Goal: Task Accomplishment & Management: Manage account settings

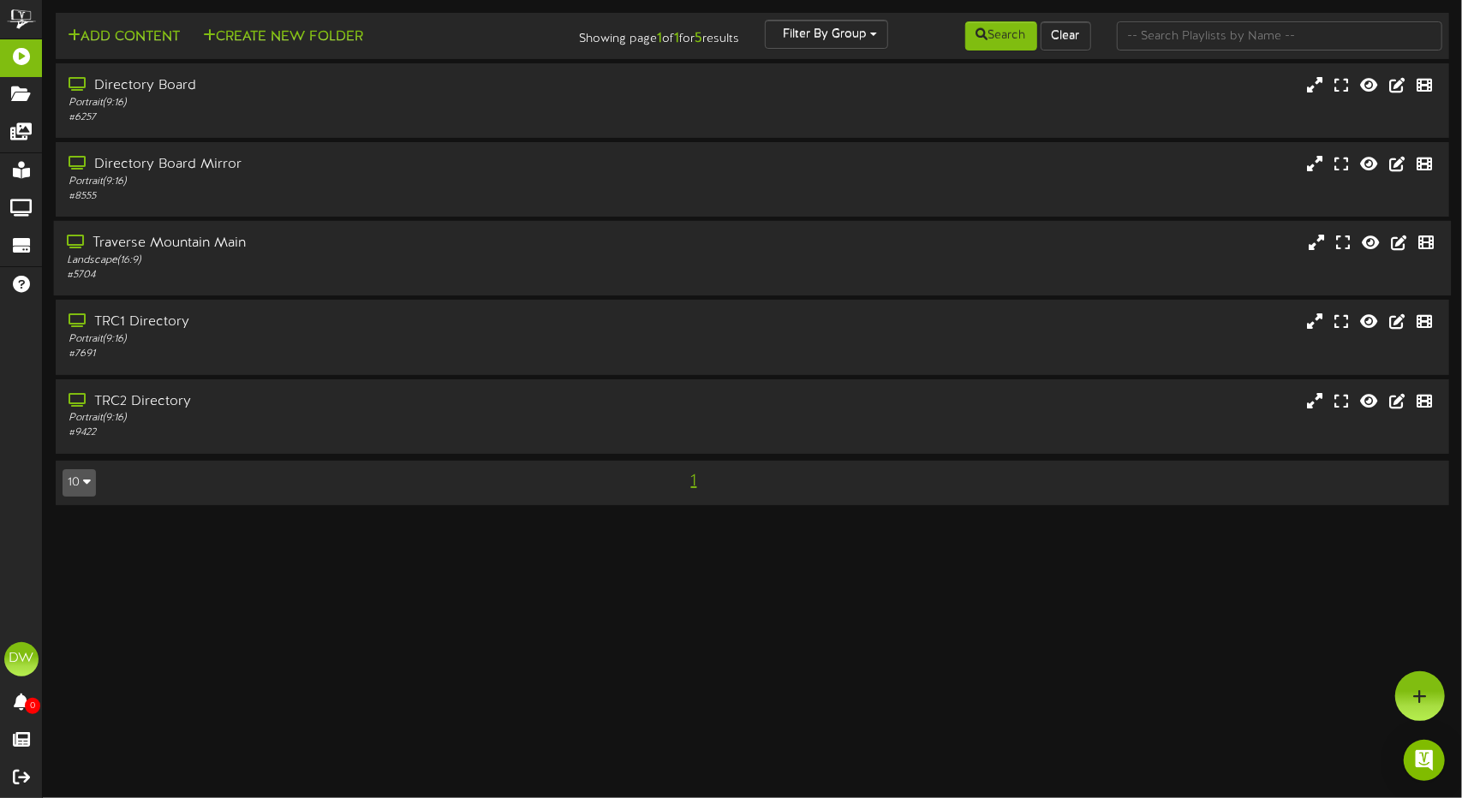
click at [325, 266] on div "Landscape ( 16:9 )" at bounding box center [345, 261] width 557 height 15
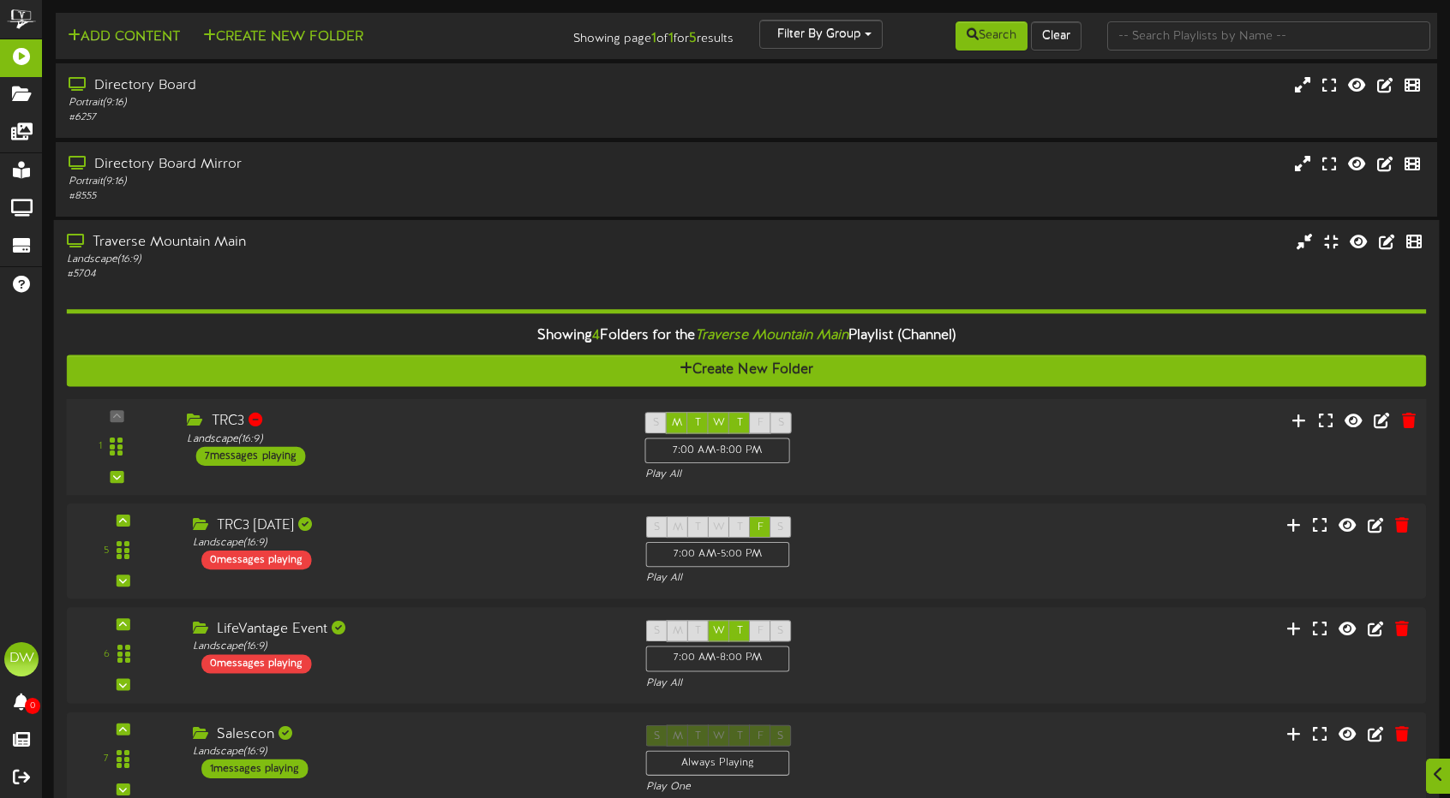
scroll to position [86, 0]
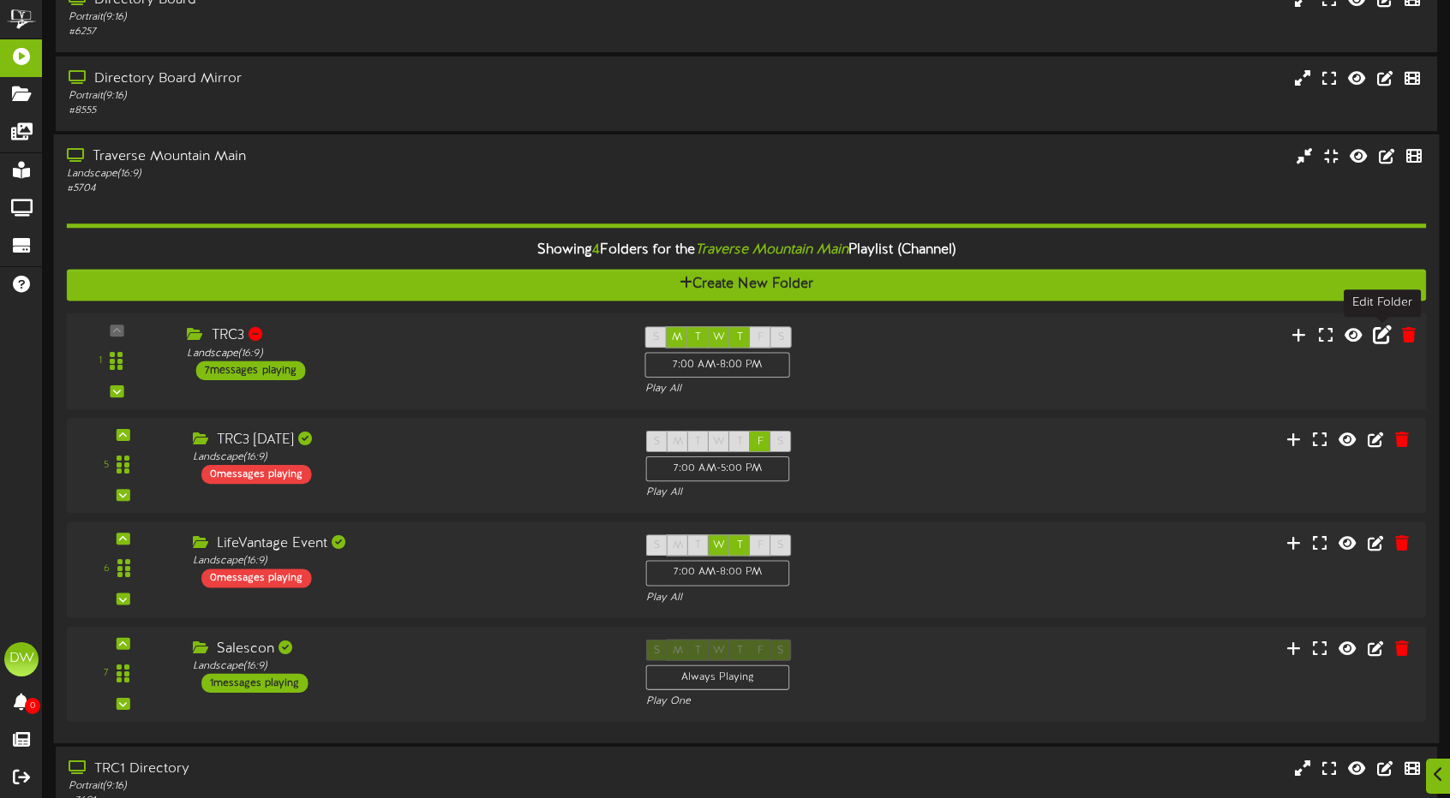
click at [1388, 337] on icon at bounding box center [1381, 335] width 19 height 19
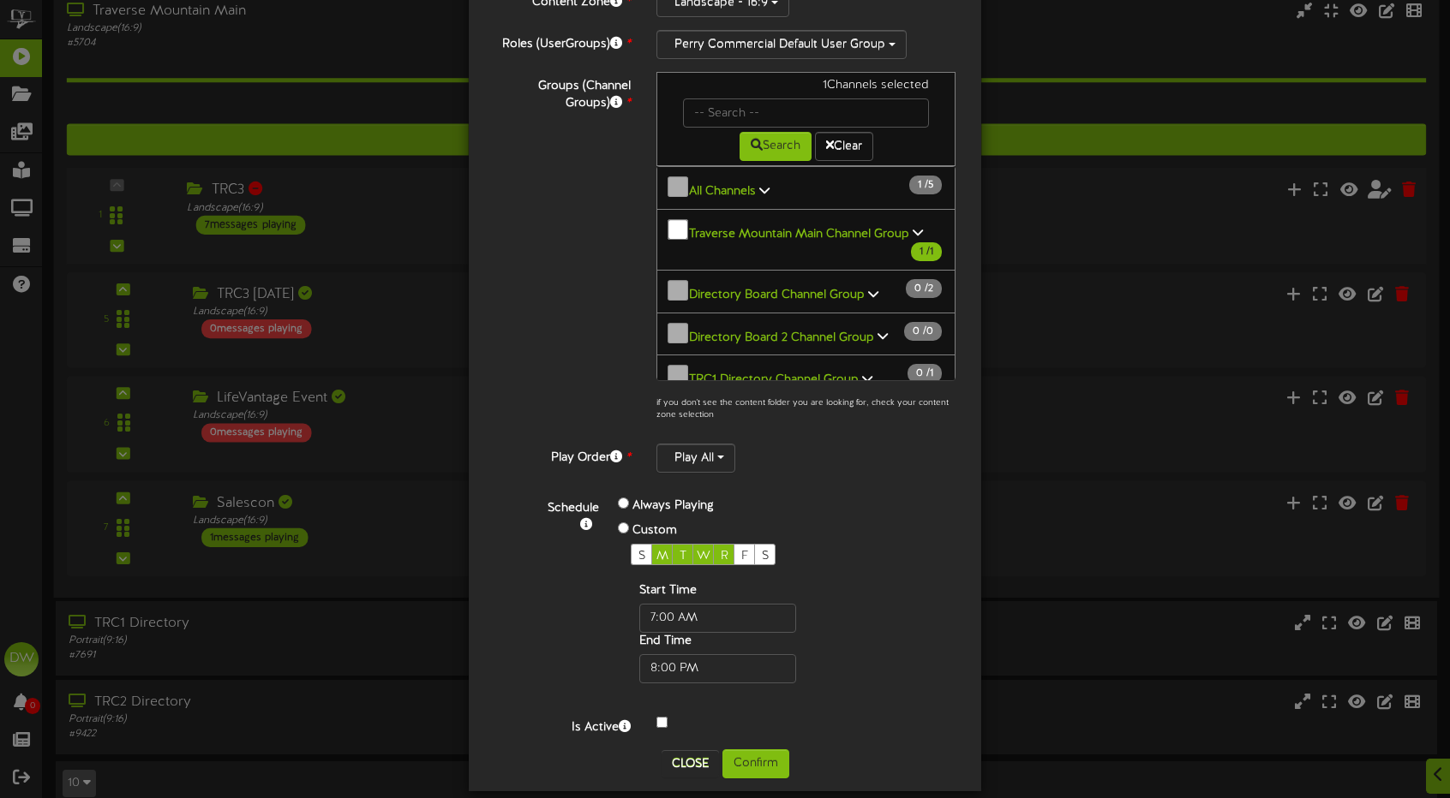
scroll to position [253, 0]
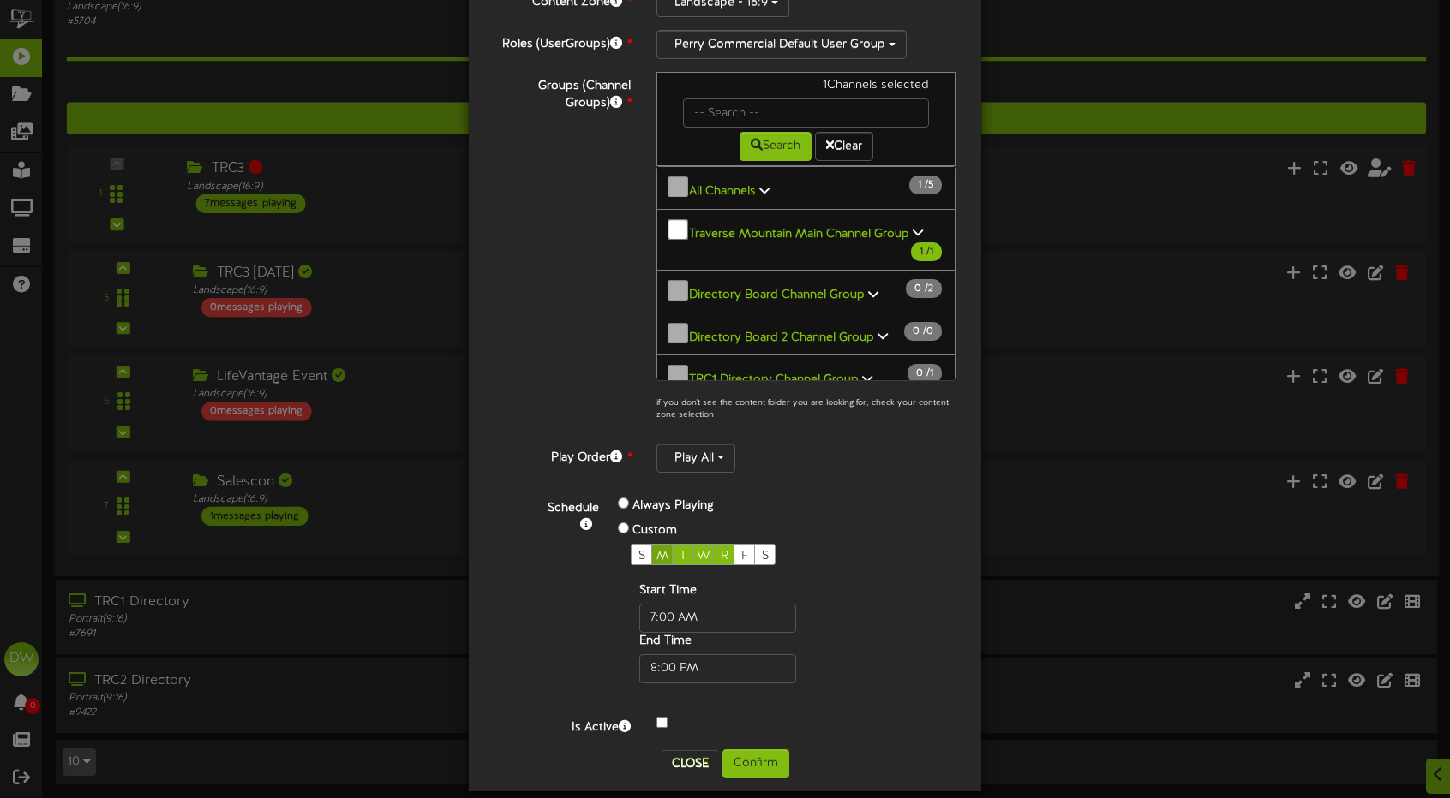
click at [656, 550] on span "M" at bounding box center [662, 556] width 12 height 13
click at [679, 550] on span "T" at bounding box center [682, 556] width 7 height 13
click at [692, 544] on div "W" at bounding box center [702, 554] width 21 height 21
click at [720, 550] on span "R" at bounding box center [724, 556] width 8 height 13
click at [761, 750] on button "Confirm" at bounding box center [755, 764] width 67 height 29
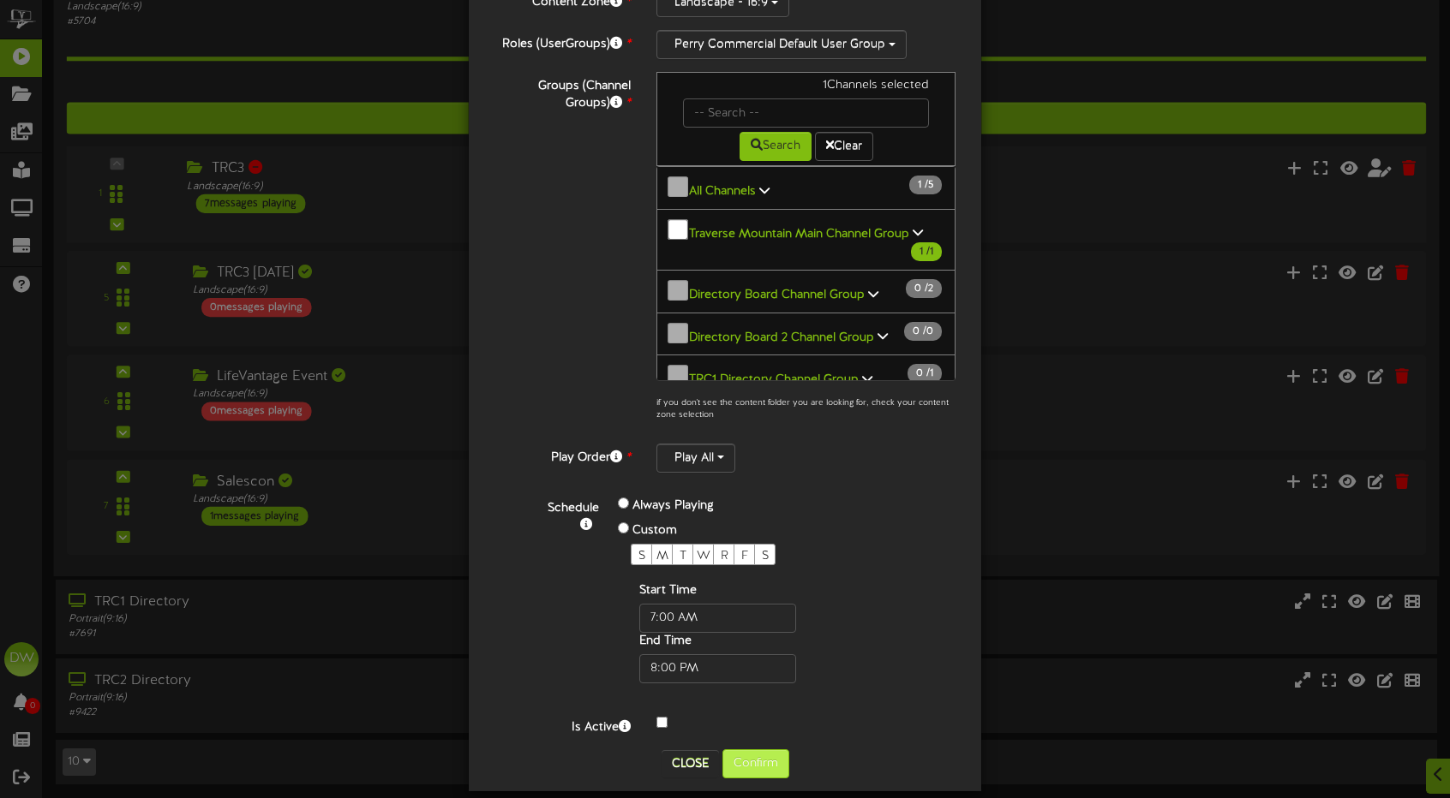
scroll to position [0, 0]
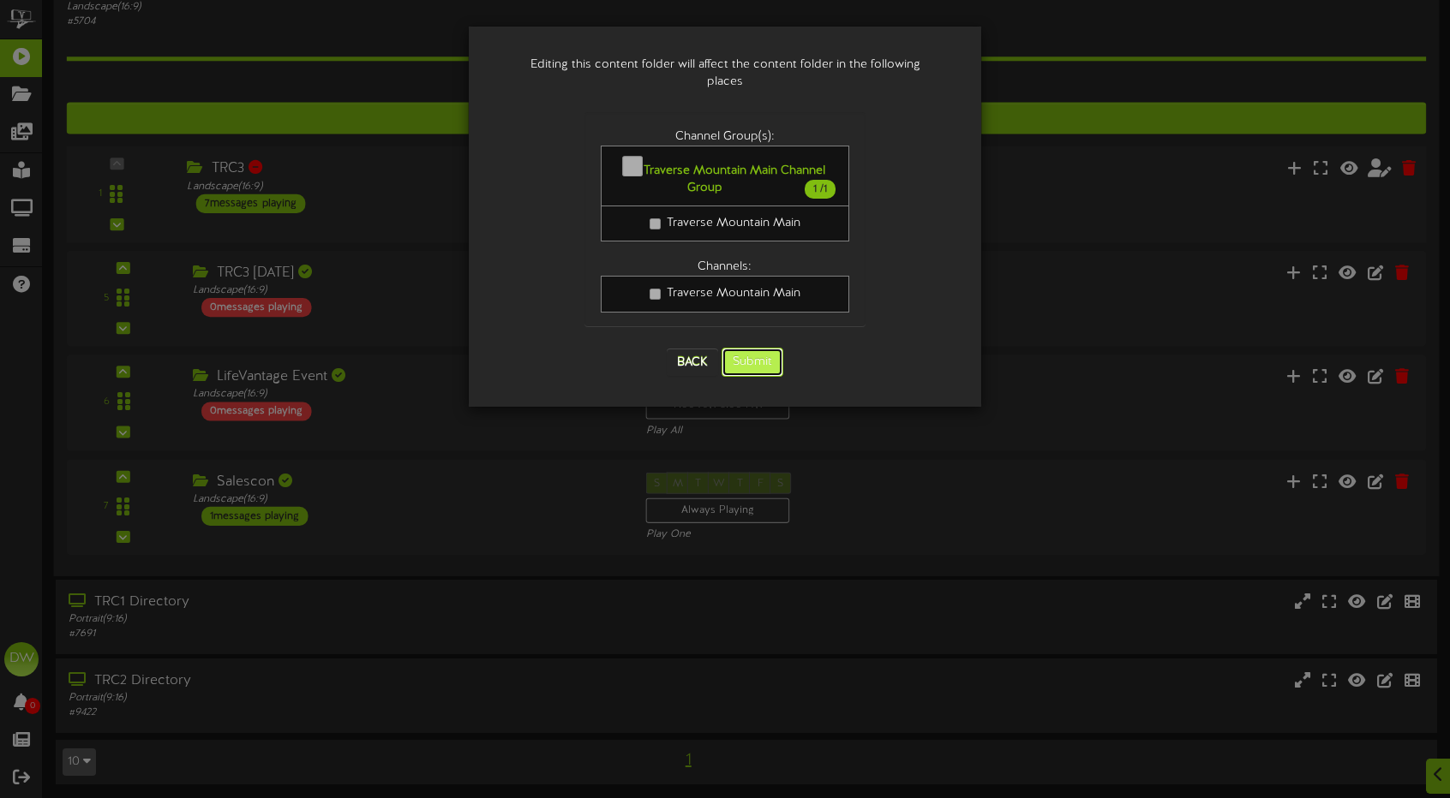
click at [751, 348] on button "Submit" at bounding box center [752, 362] width 62 height 29
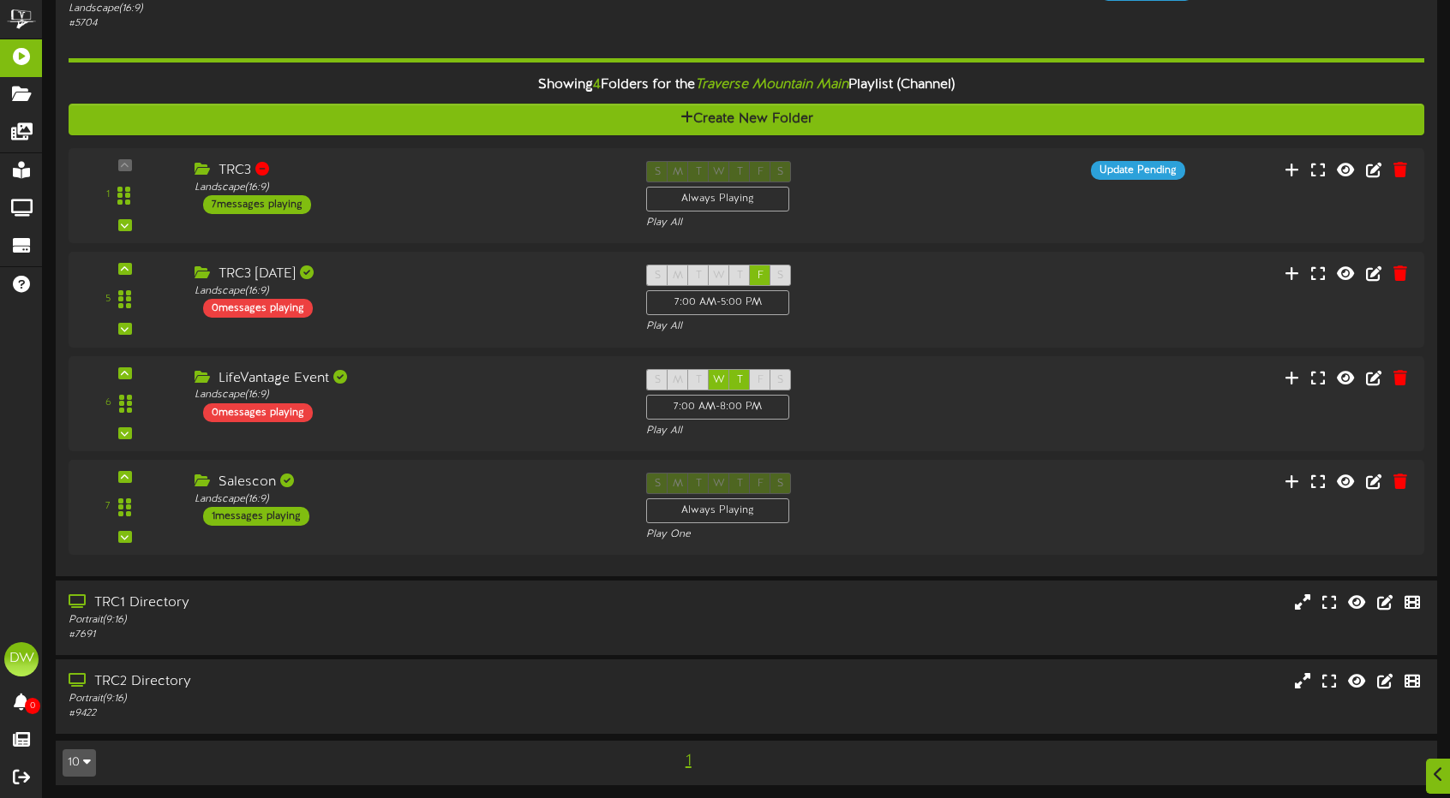
scroll to position [253, 0]
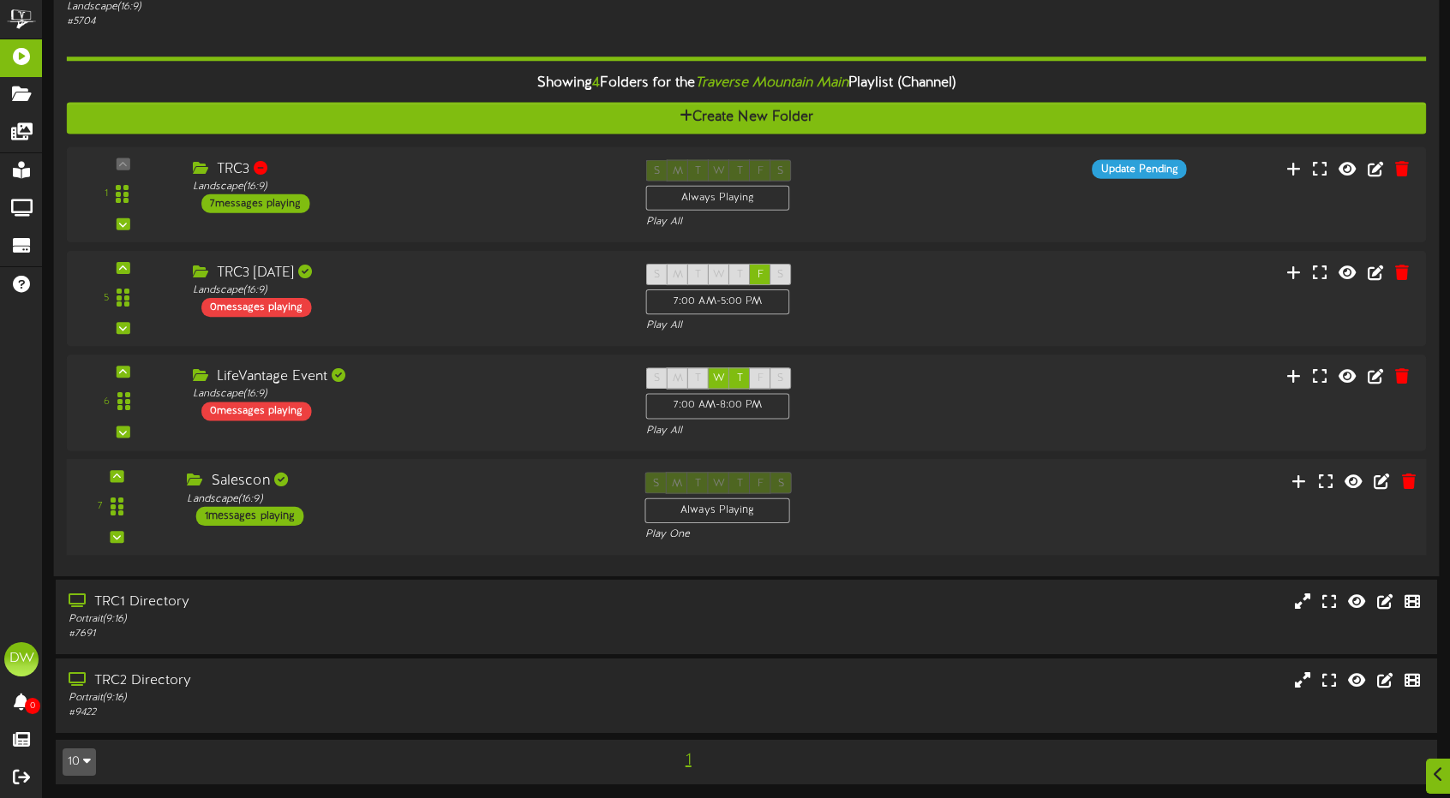
click at [858, 501] on div "S M T W T F S Always Playing Play One" at bounding box center [803, 507] width 344 height 70
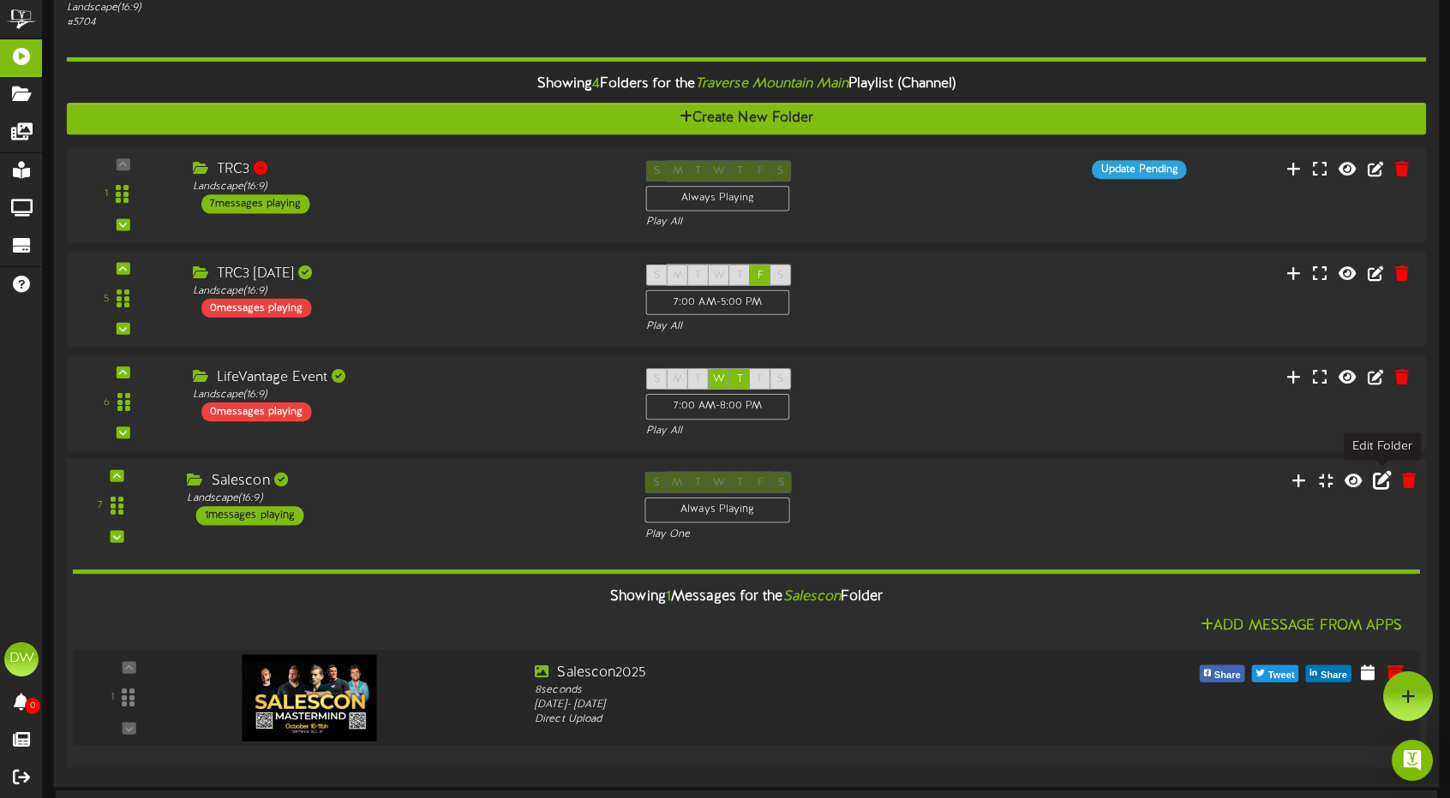
click at [1381, 473] on icon at bounding box center [1381, 479] width 19 height 19
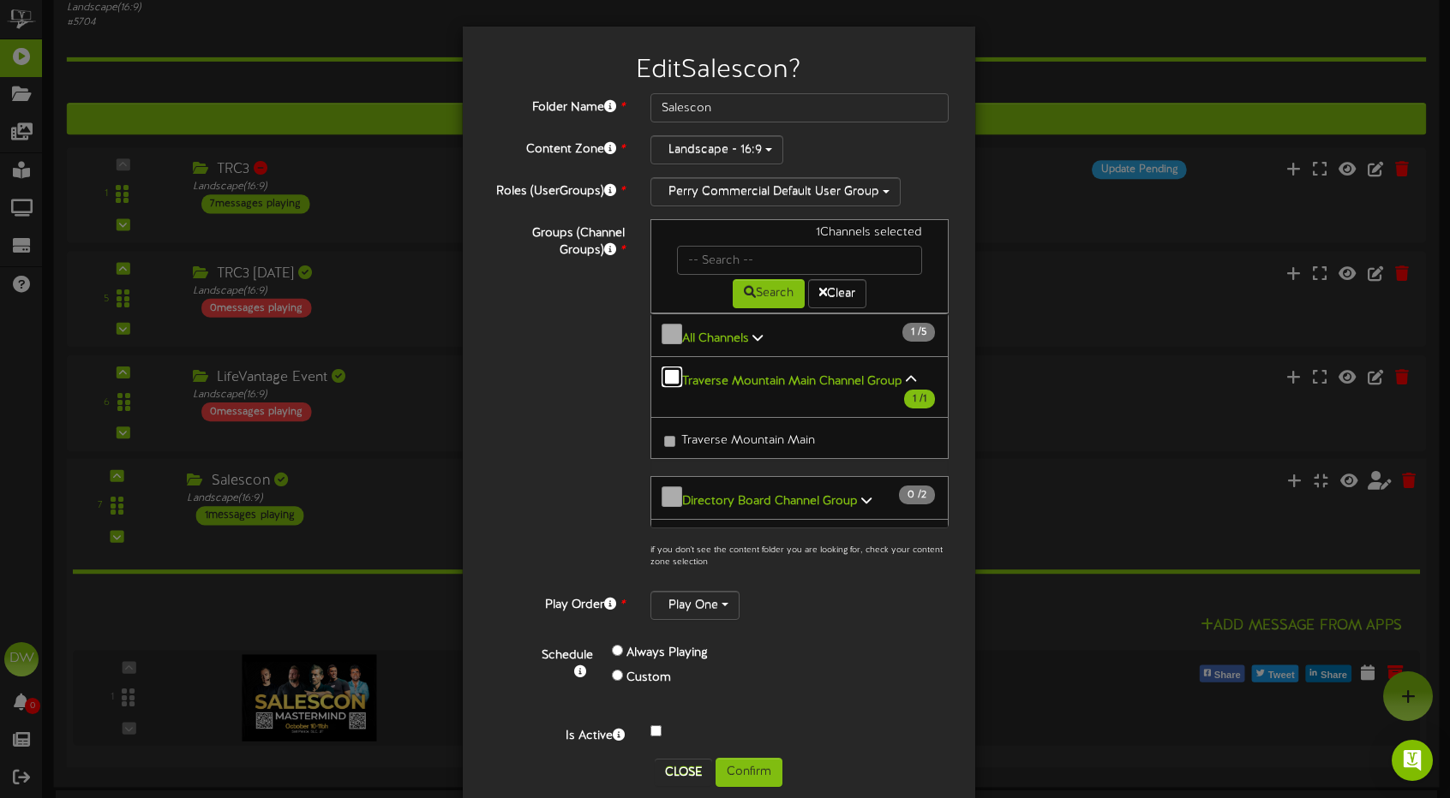
scroll to position [21, 0]
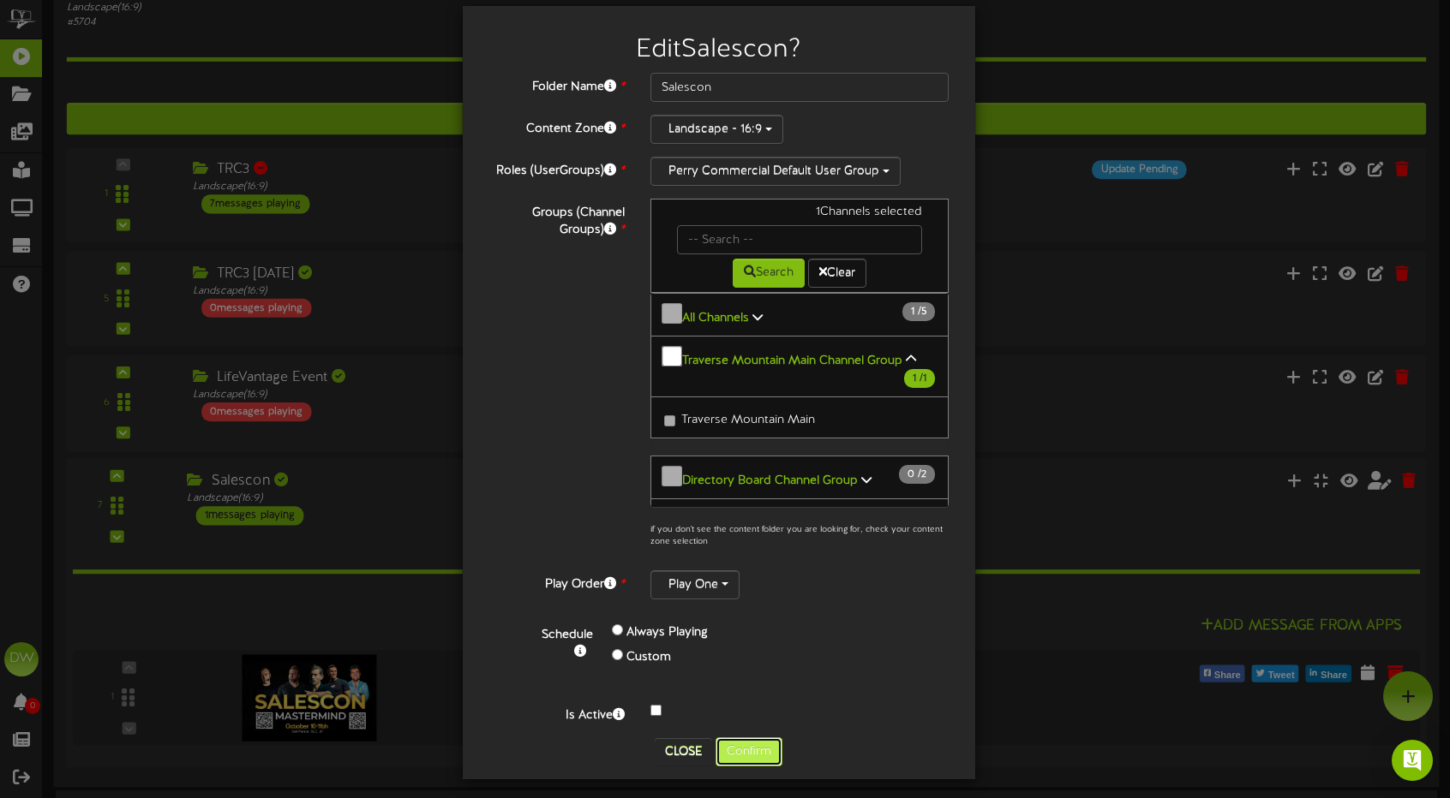
click at [747, 743] on button "Confirm" at bounding box center [748, 752] width 67 height 29
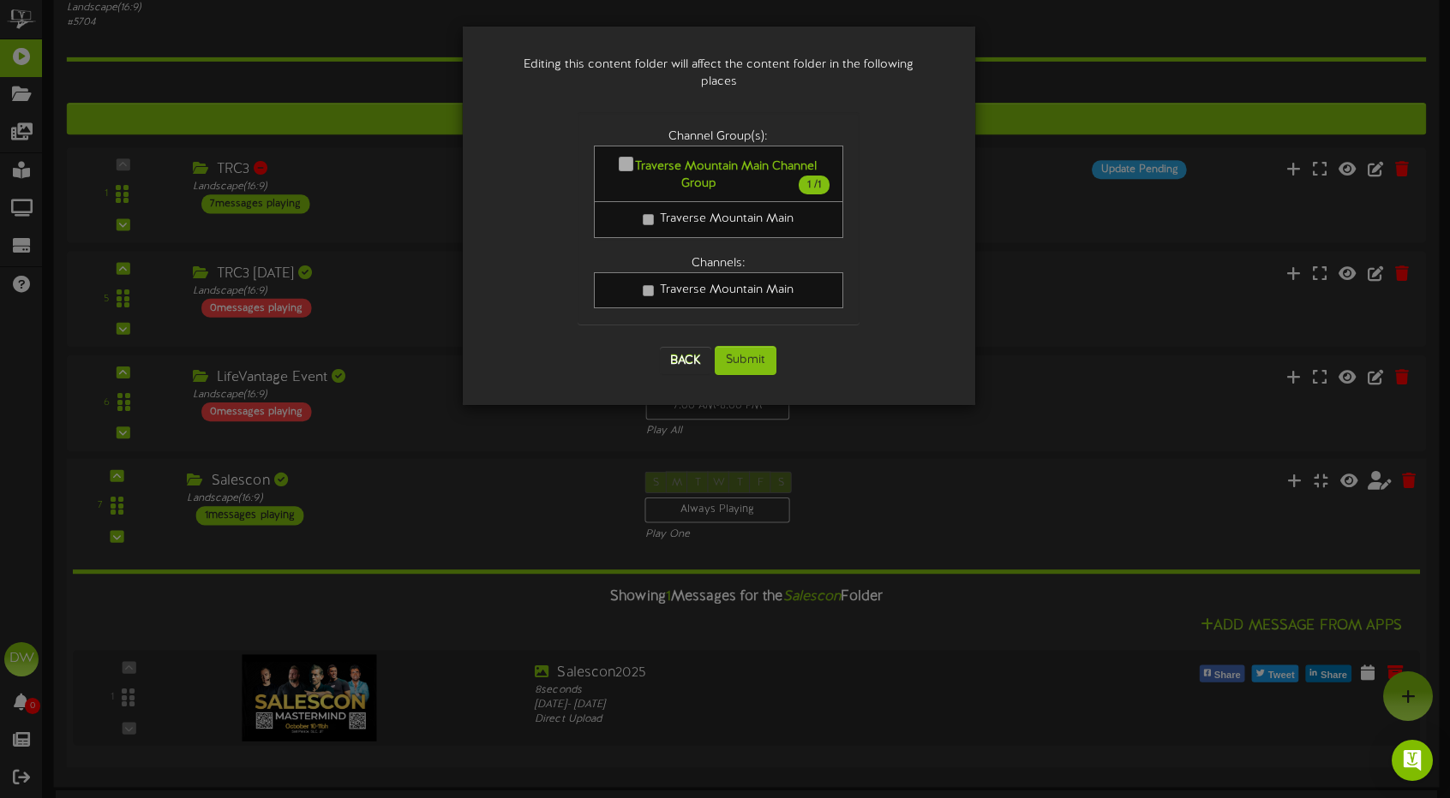
scroll to position [0, 0]
click at [750, 348] on button "Submit" at bounding box center [746, 362] width 62 height 29
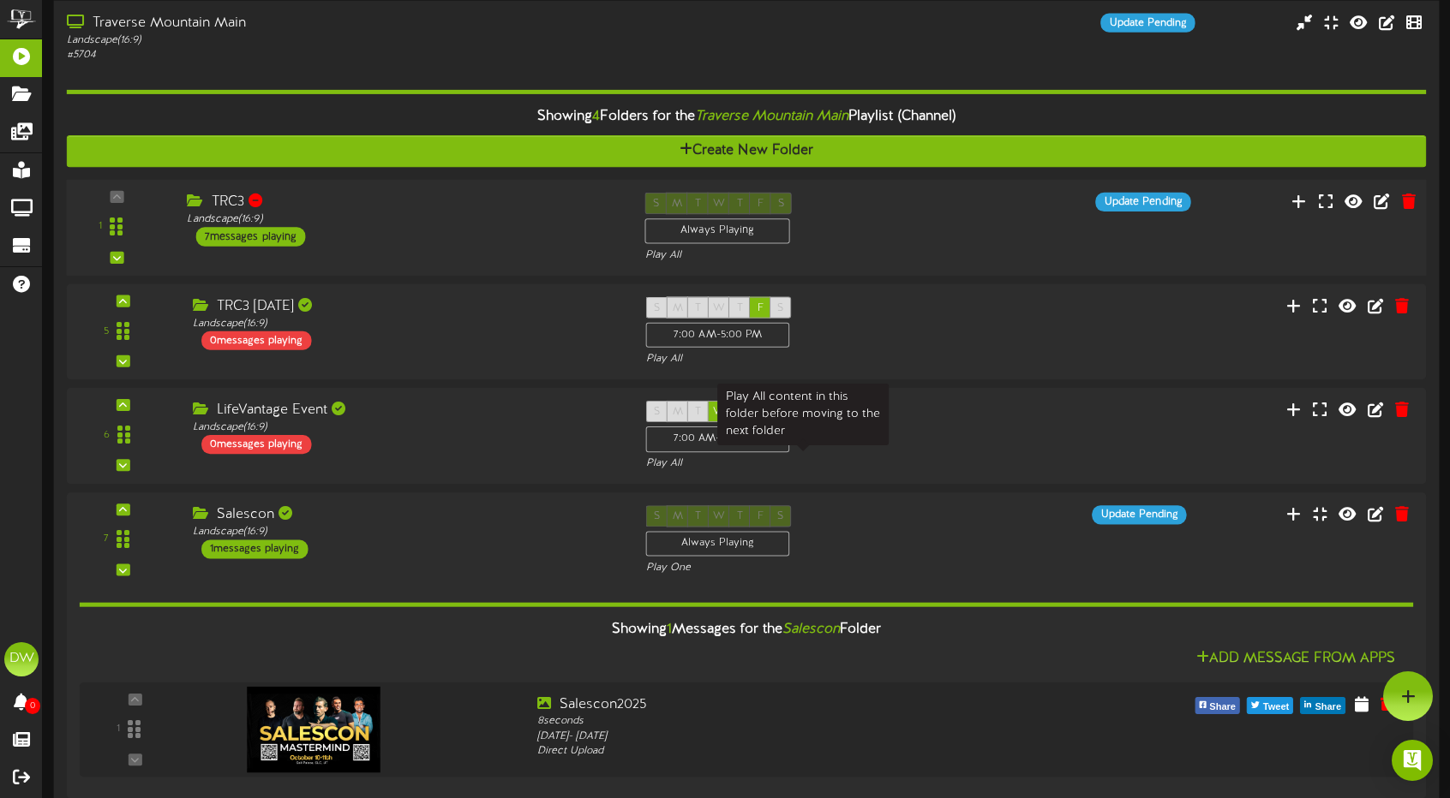
scroll to position [171, 0]
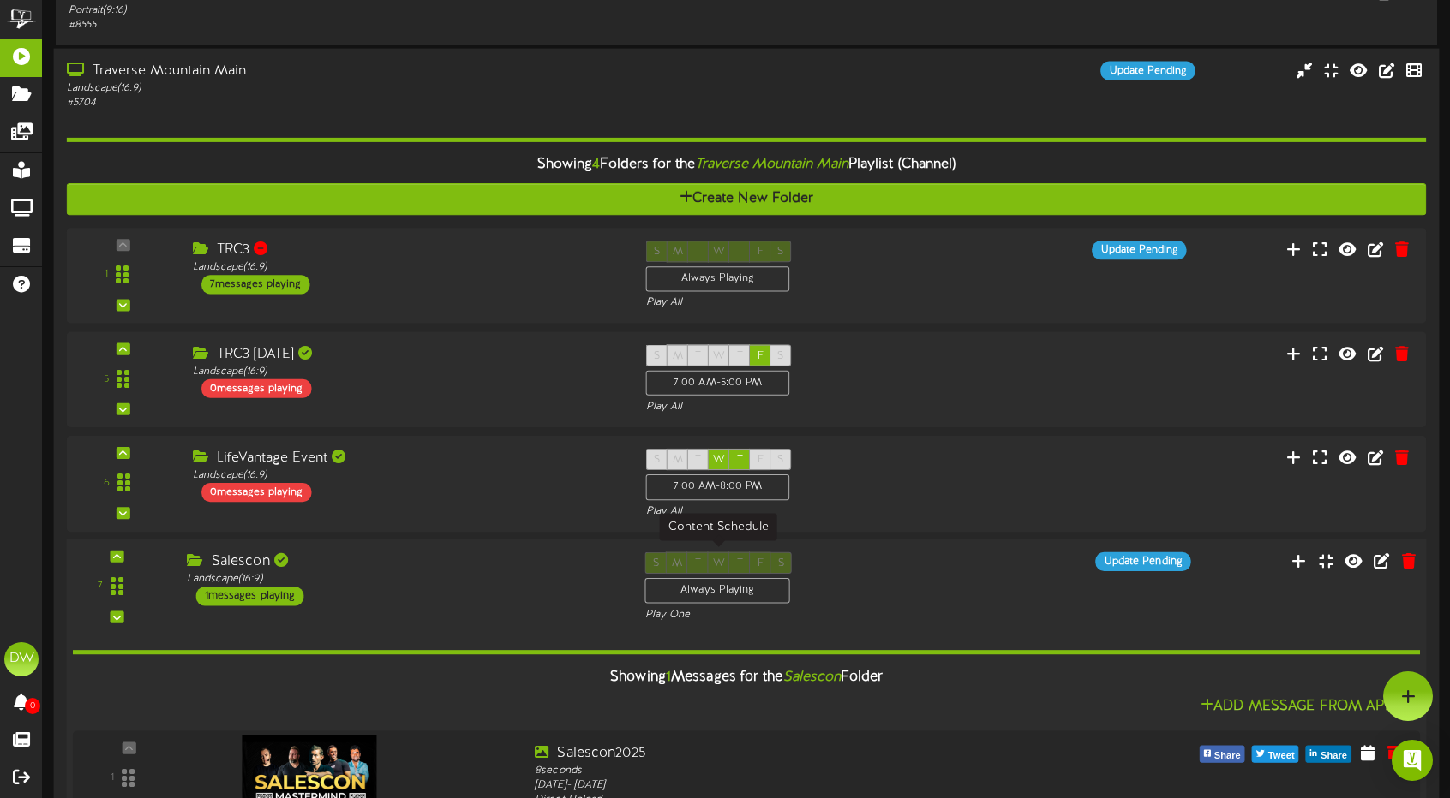
click at [738, 558] on div "S M T W T F S Always Playing" at bounding box center [718, 581] width 146 height 56
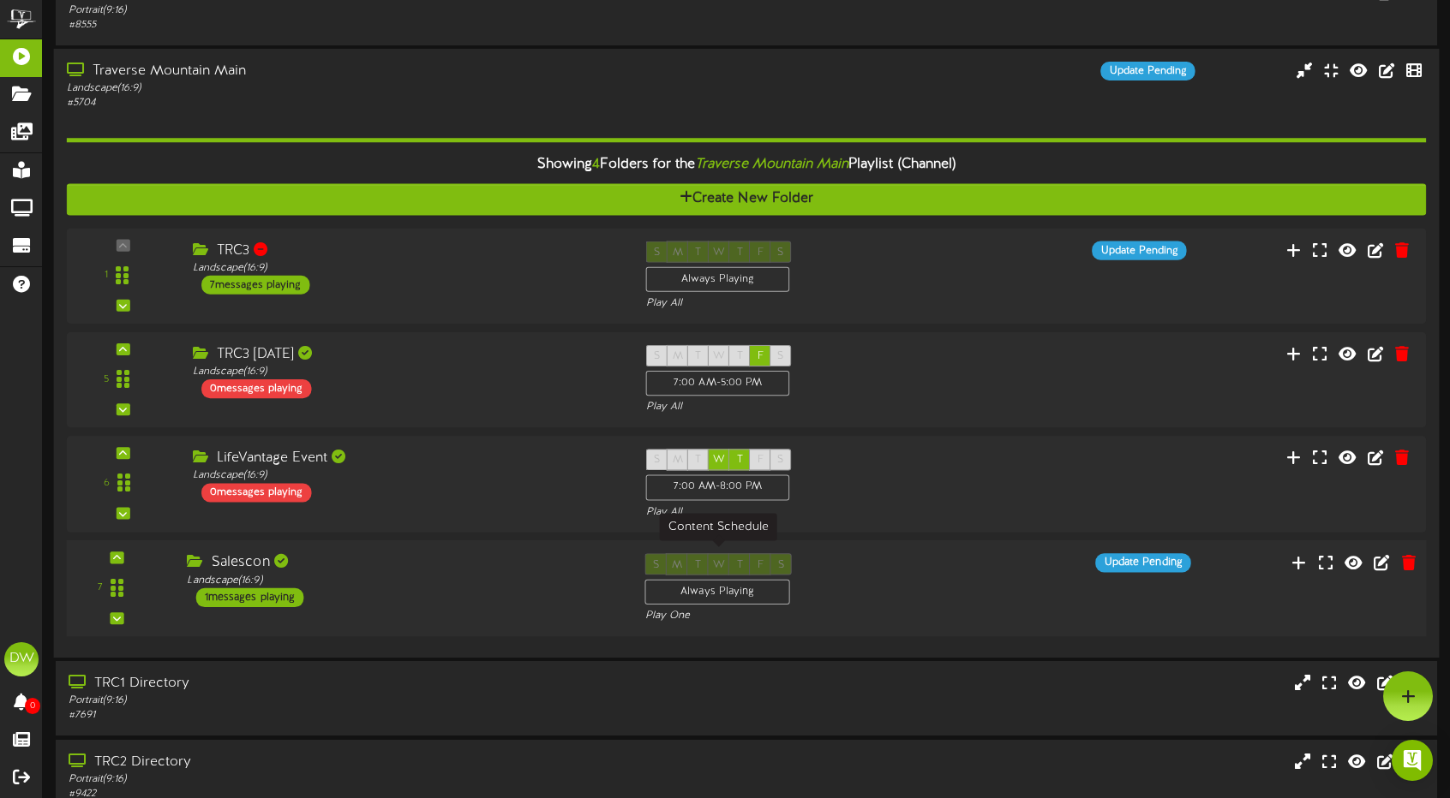
click at [738, 558] on div "S M T W T F S Always Playing" at bounding box center [718, 581] width 146 height 56
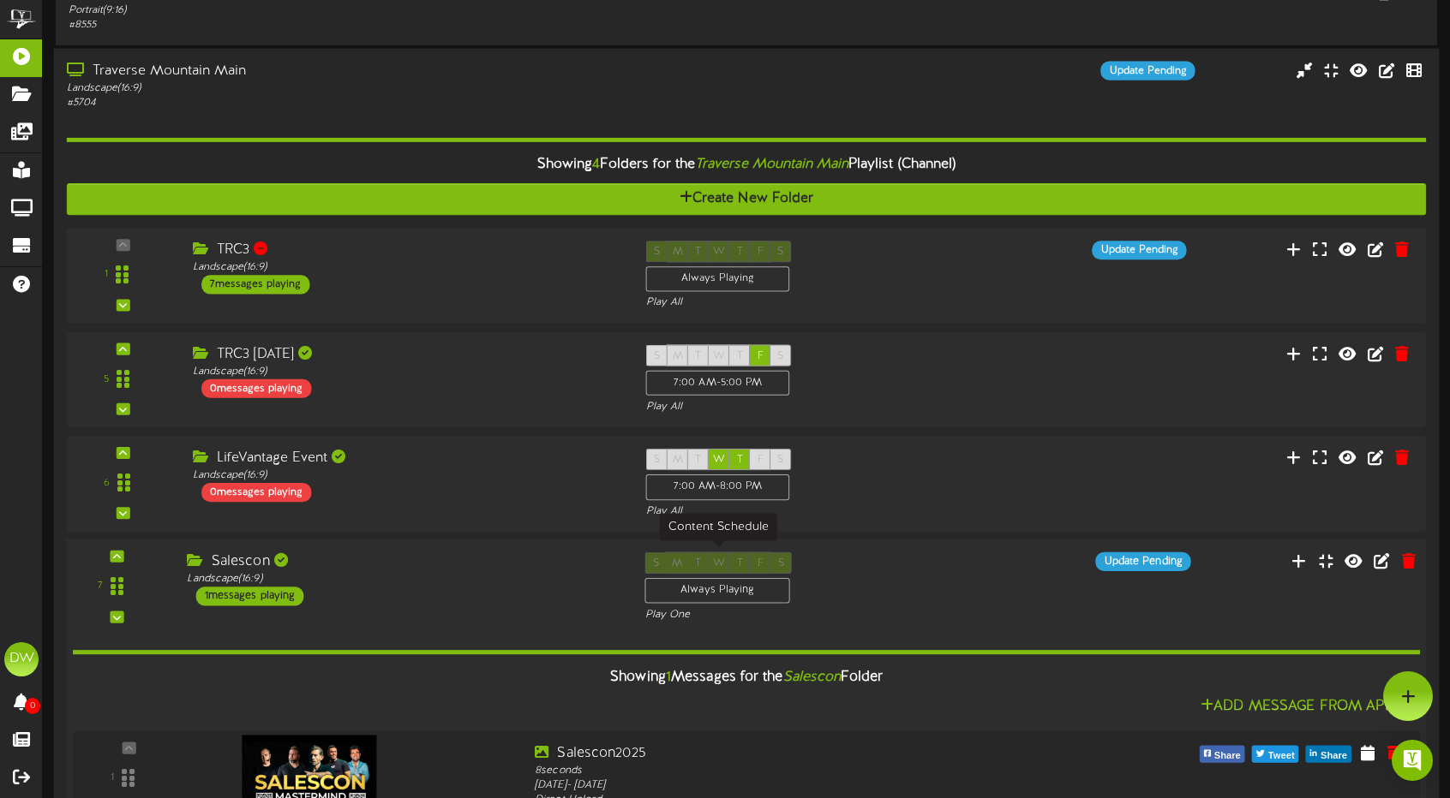
click at [662, 563] on div "S M T W T F S Always Playing" at bounding box center [718, 581] width 146 height 56
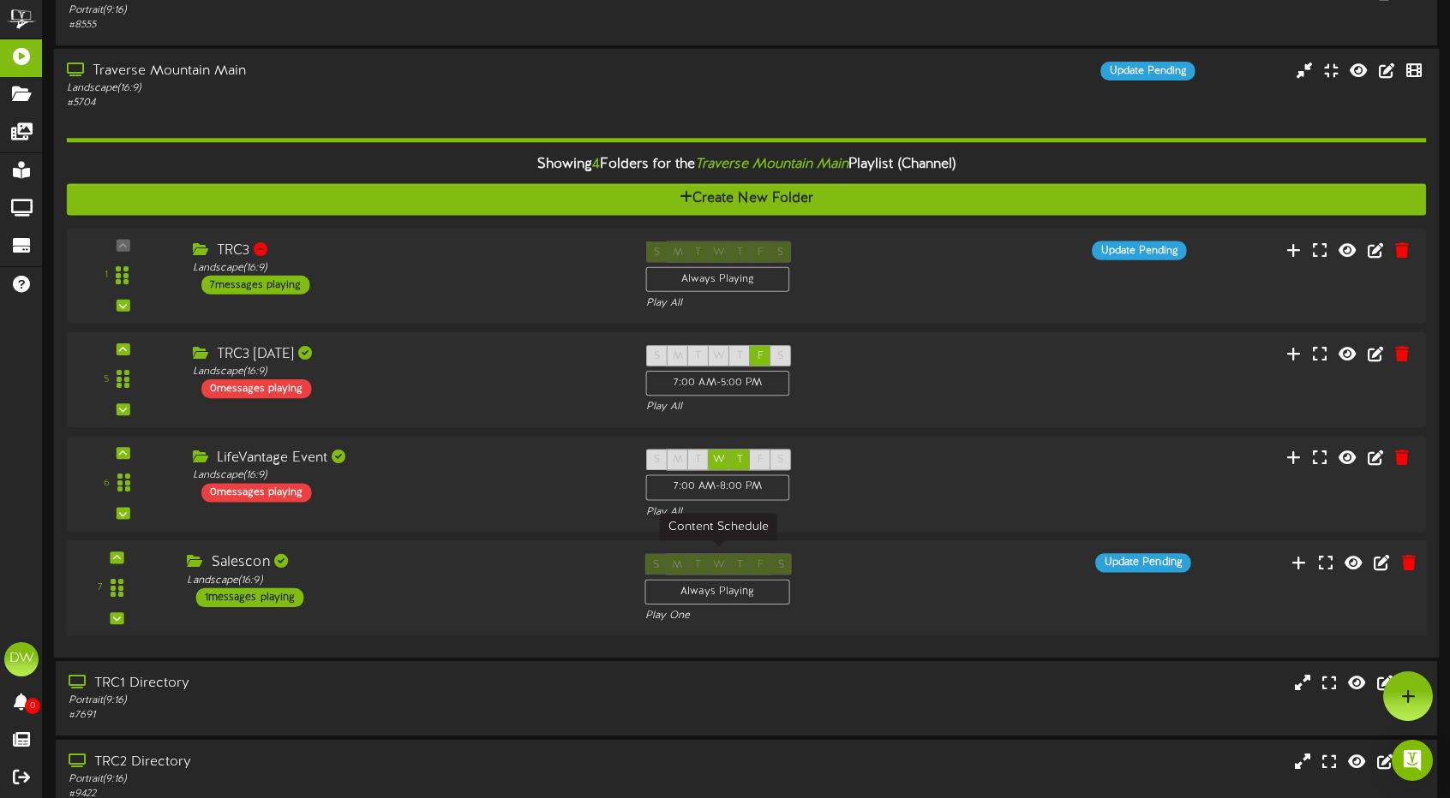
click at [709, 561] on div "S M T W T F S Always Playing" at bounding box center [718, 581] width 146 height 56
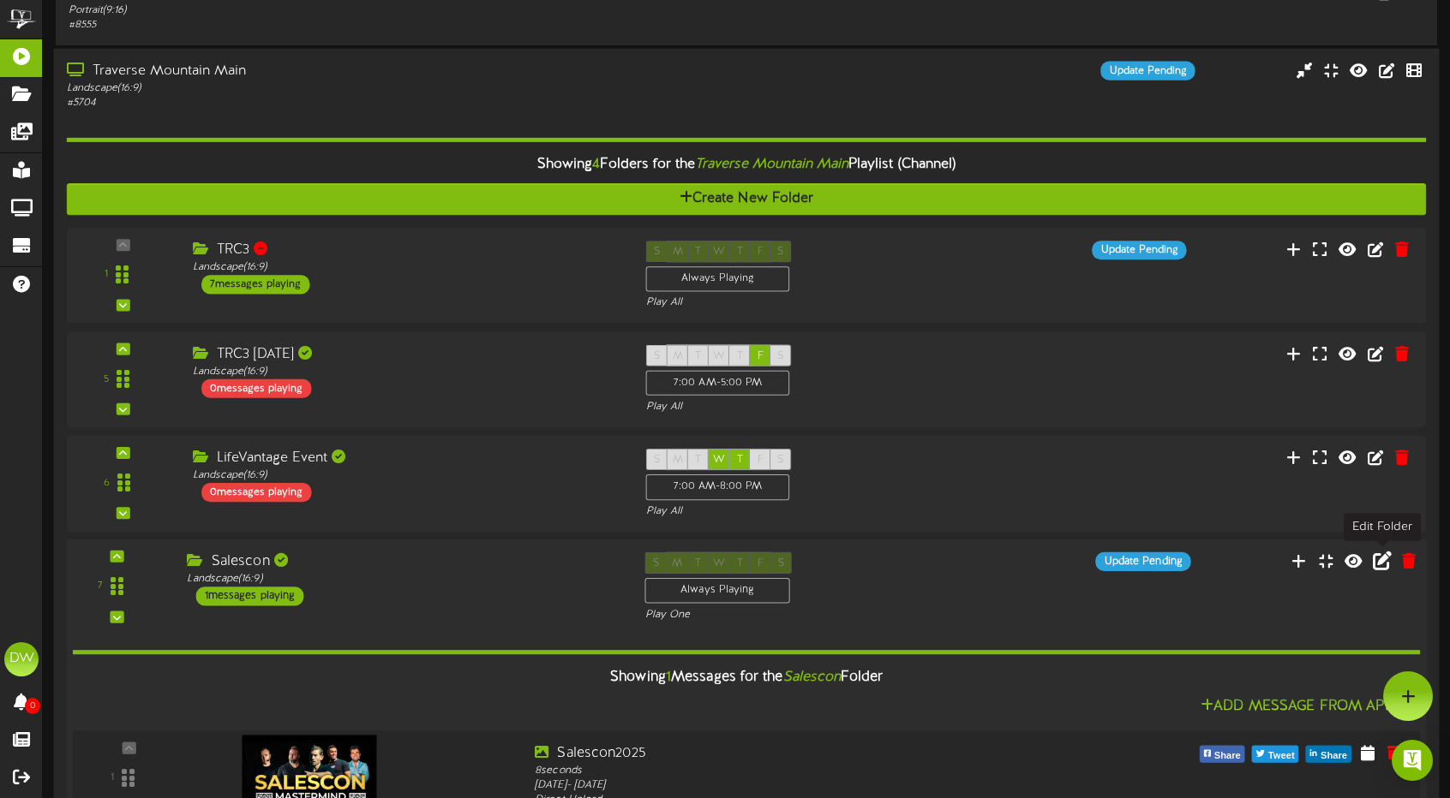
click at [1381, 558] on icon at bounding box center [1381, 560] width 19 height 19
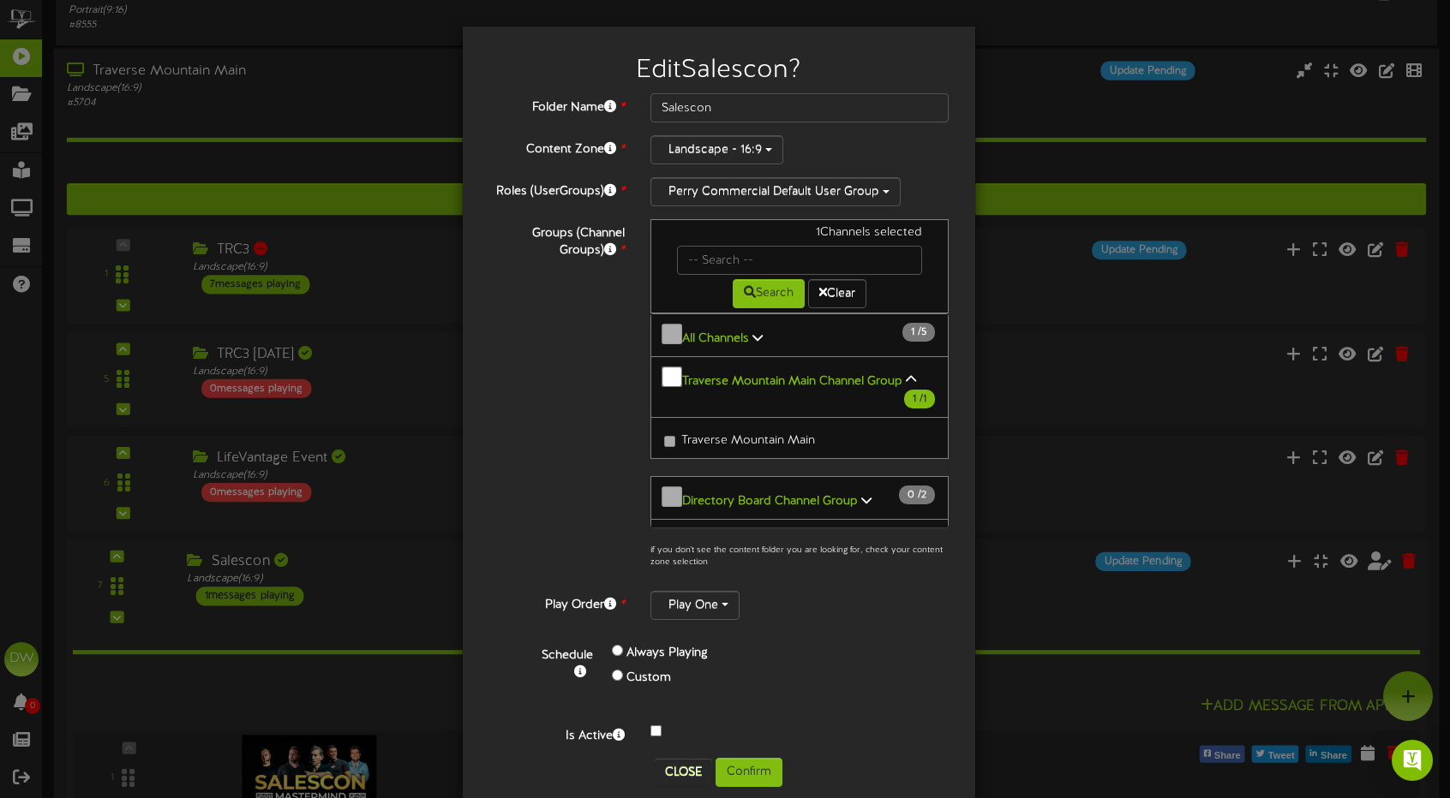
scroll to position [21, 0]
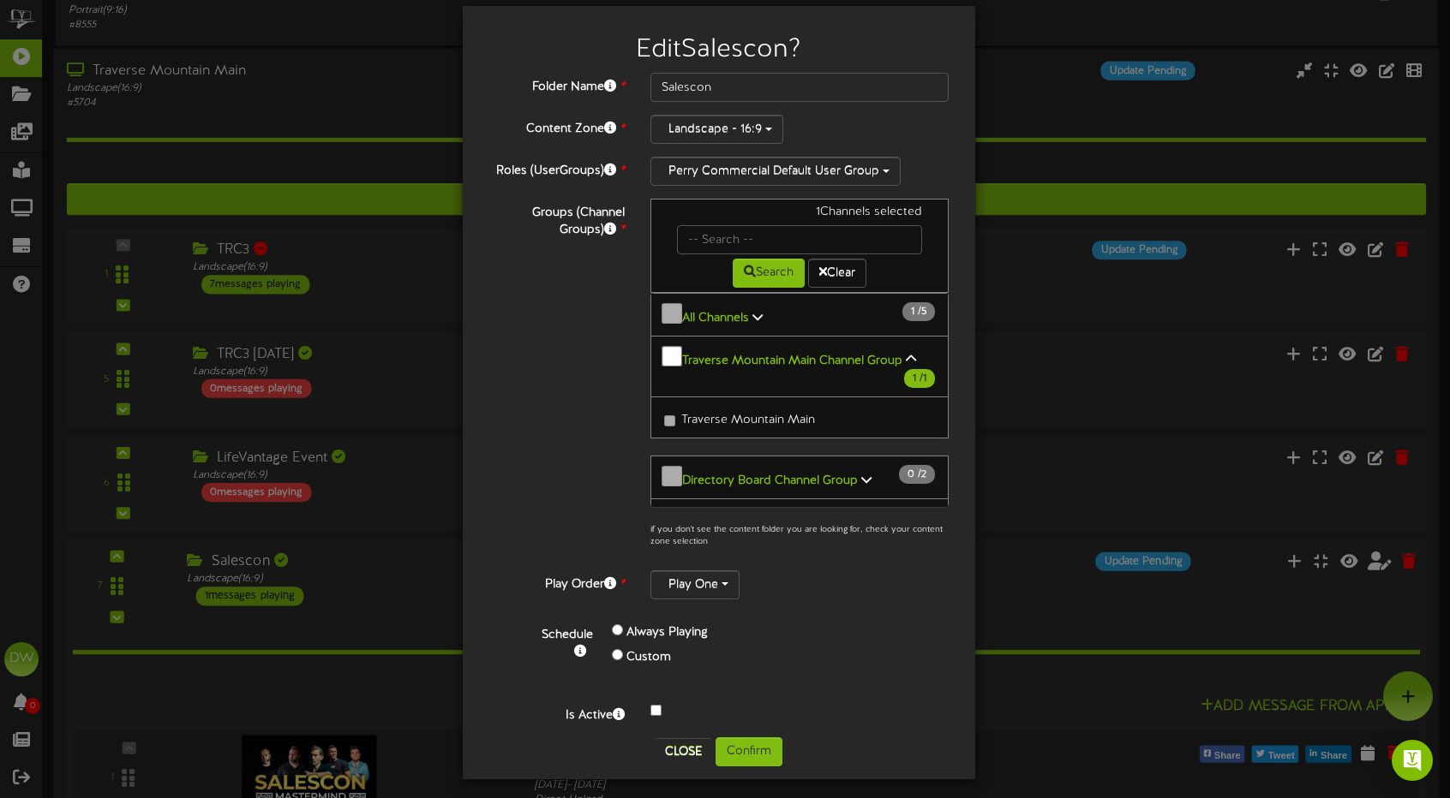
click at [626, 654] on label "Custom" at bounding box center [648, 657] width 45 height 17
click at [615, 649] on div "Custom" at bounding box center [726, 658] width 229 height 25
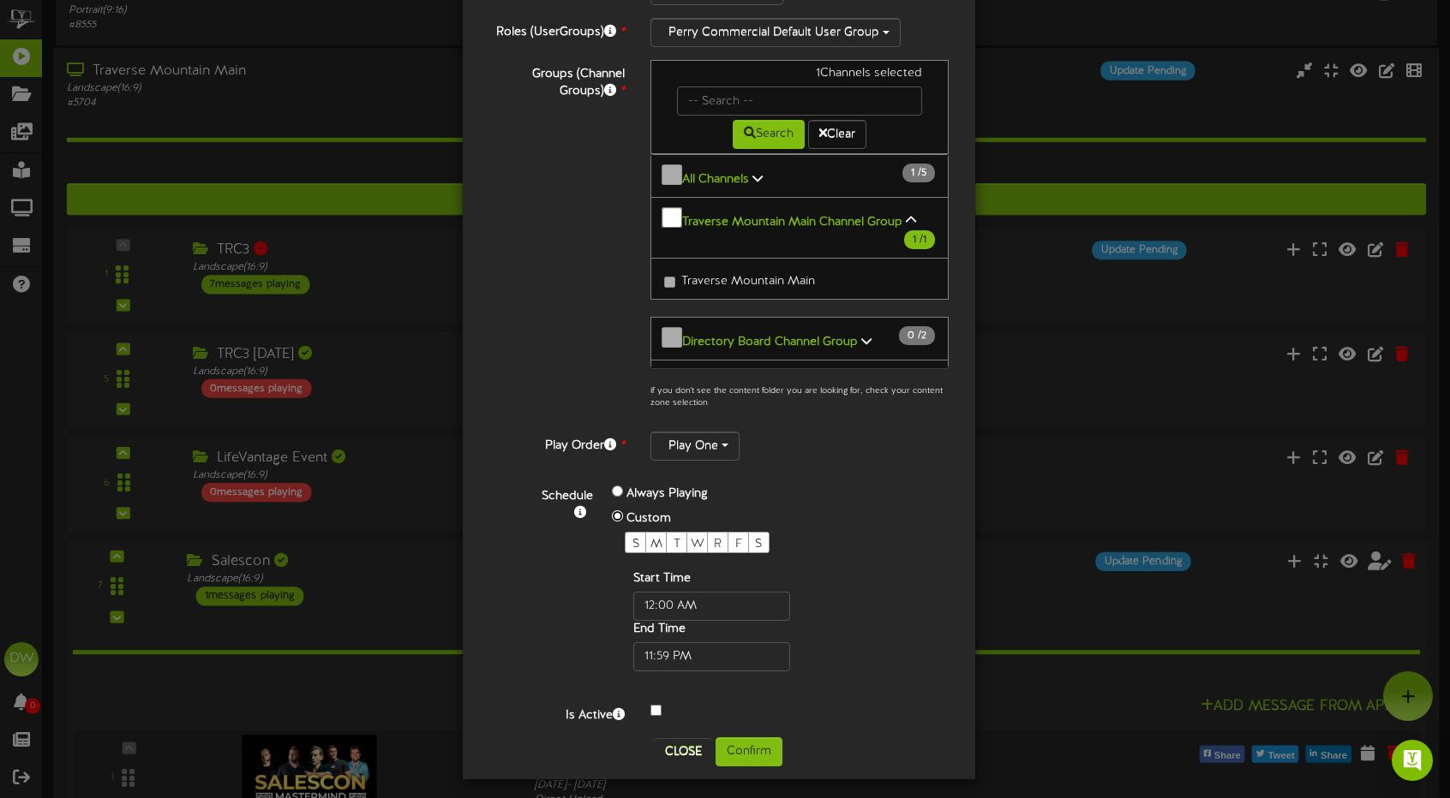
scroll to position [159, 0]
click at [650, 538] on span "M" at bounding box center [656, 544] width 12 height 13
click at [673, 535] on div "T" at bounding box center [676, 542] width 21 height 21
click at [691, 538] on span "W" at bounding box center [698, 544] width 14 height 13
click at [714, 538] on span "R" at bounding box center [718, 544] width 8 height 13
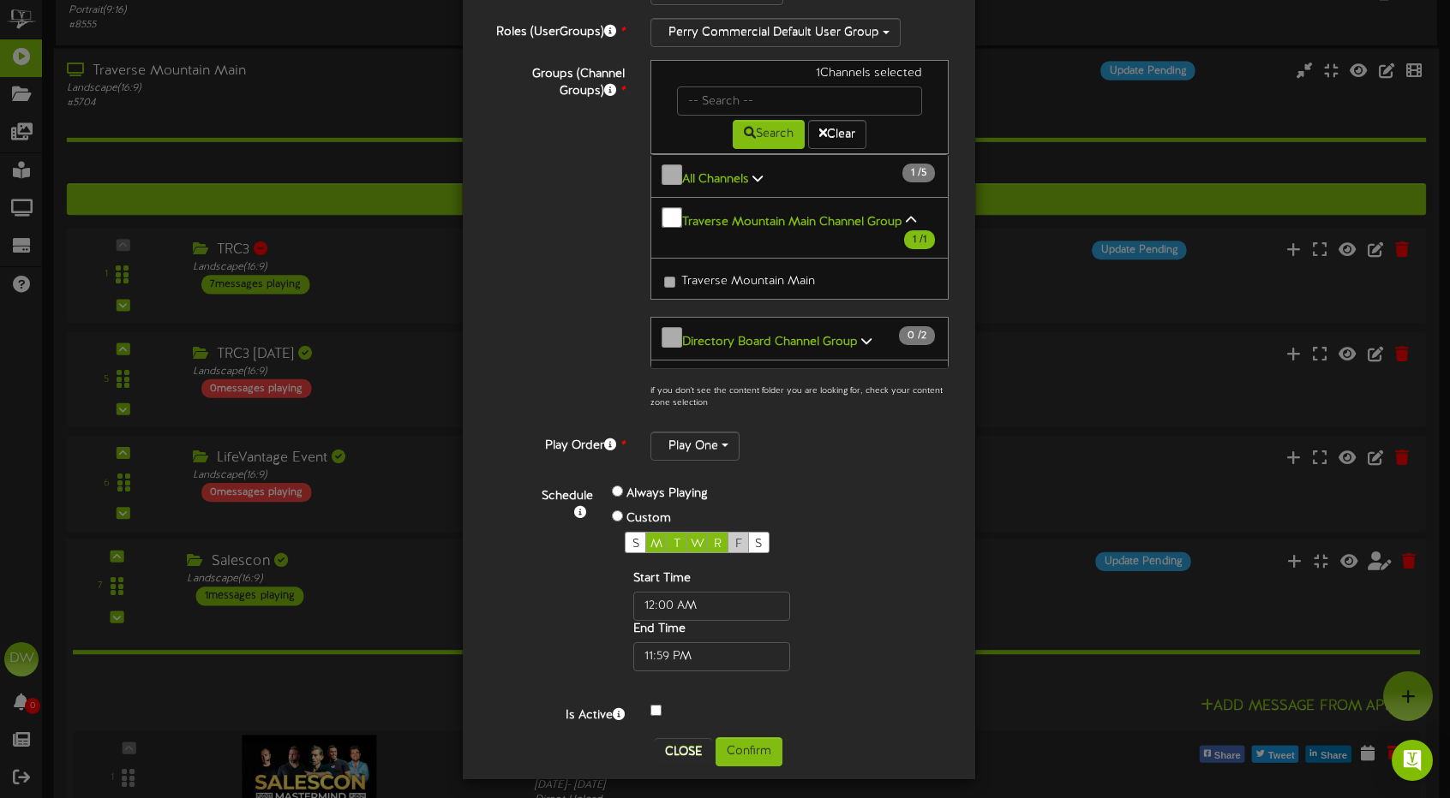
click at [735, 539] on span "F" at bounding box center [738, 544] width 7 height 13
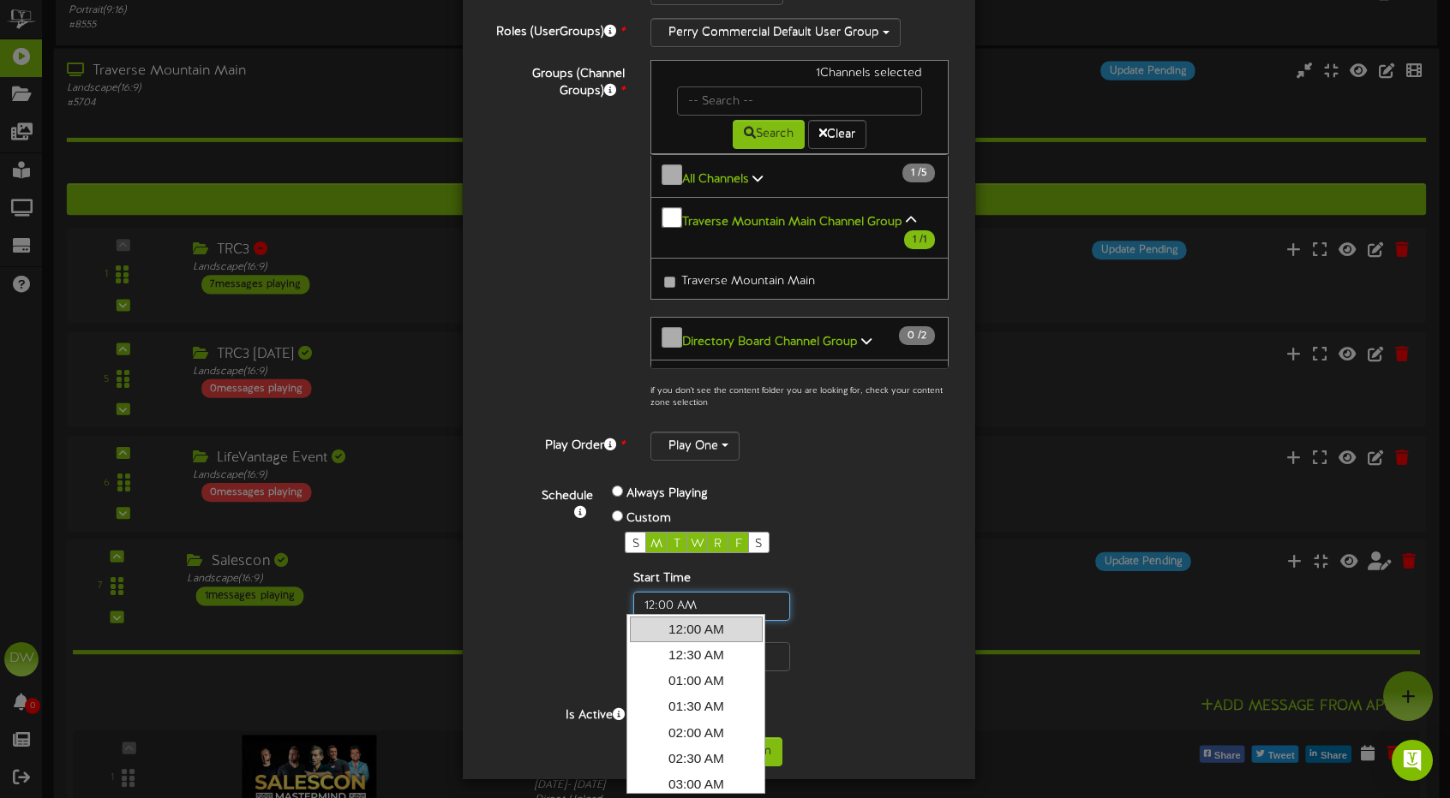
click at [701, 599] on input "text" at bounding box center [711, 606] width 157 height 29
click at [711, 725] on link "07:00 AM" at bounding box center [696, 734] width 133 height 26
type input "7:00 AM"
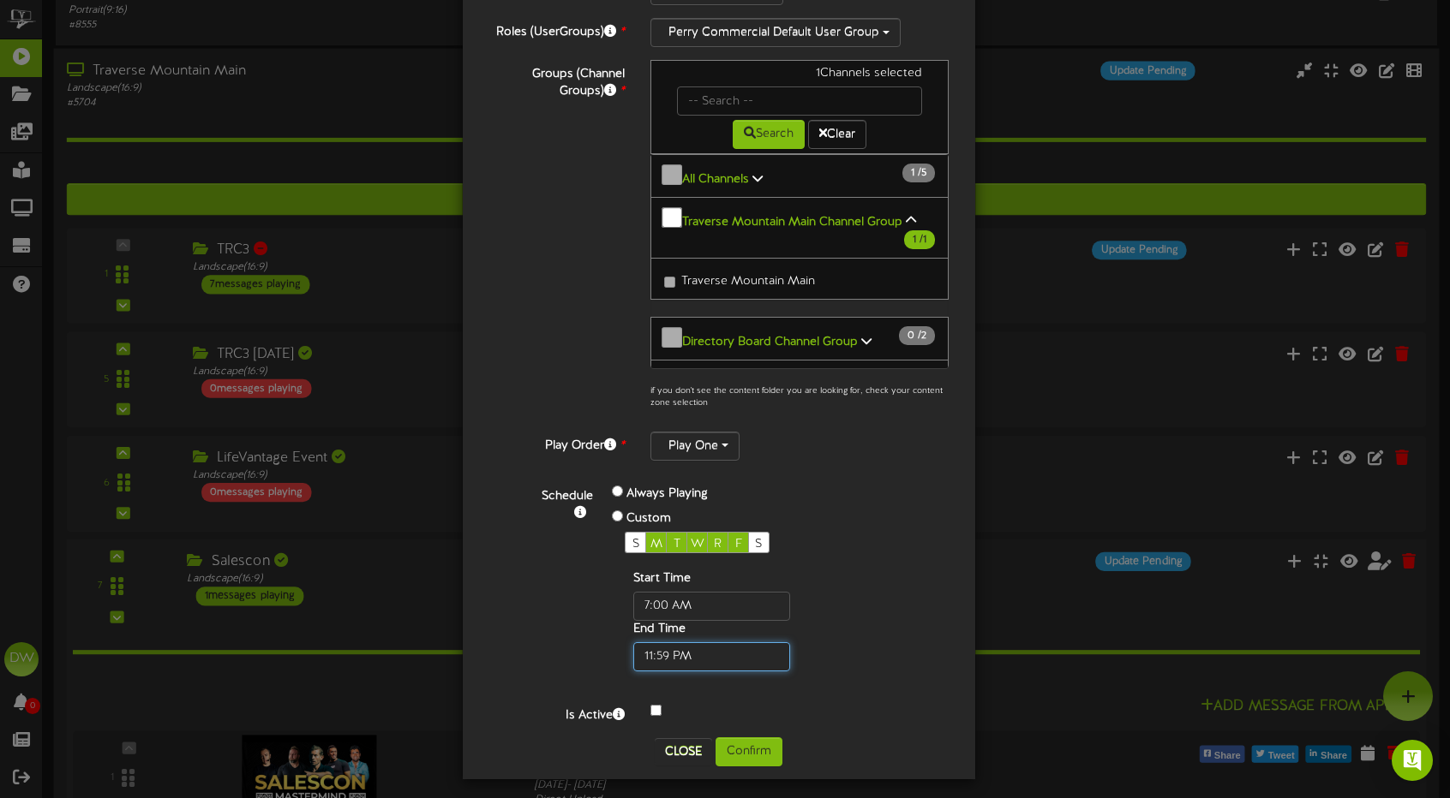
click at [697, 654] on input "text" at bounding box center [711, 657] width 157 height 29
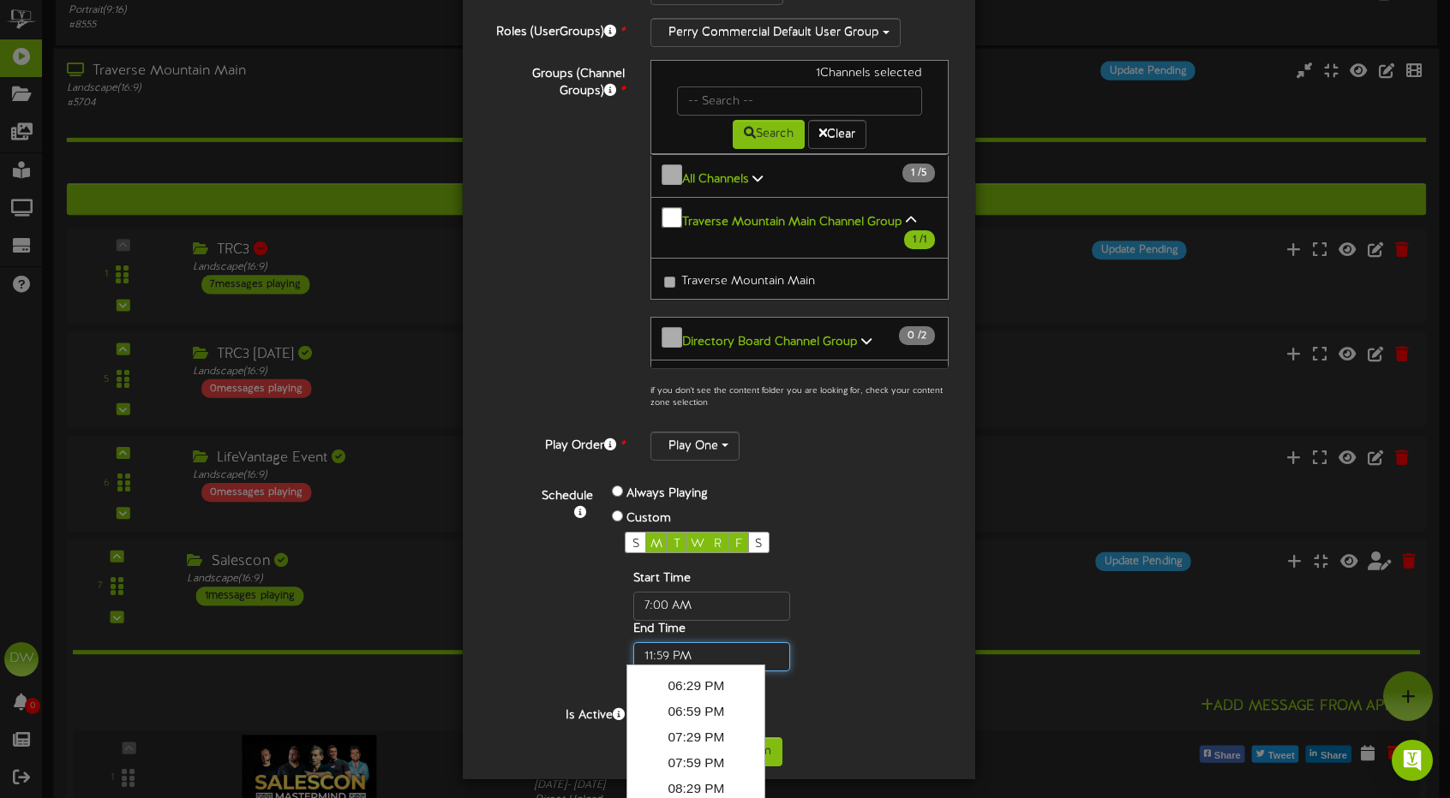
scroll to position [864, 0]
click at [697, 785] on link "06:59 PM" at bounding box center [696, 798] width 133 height 26
type input "6:59 PM"
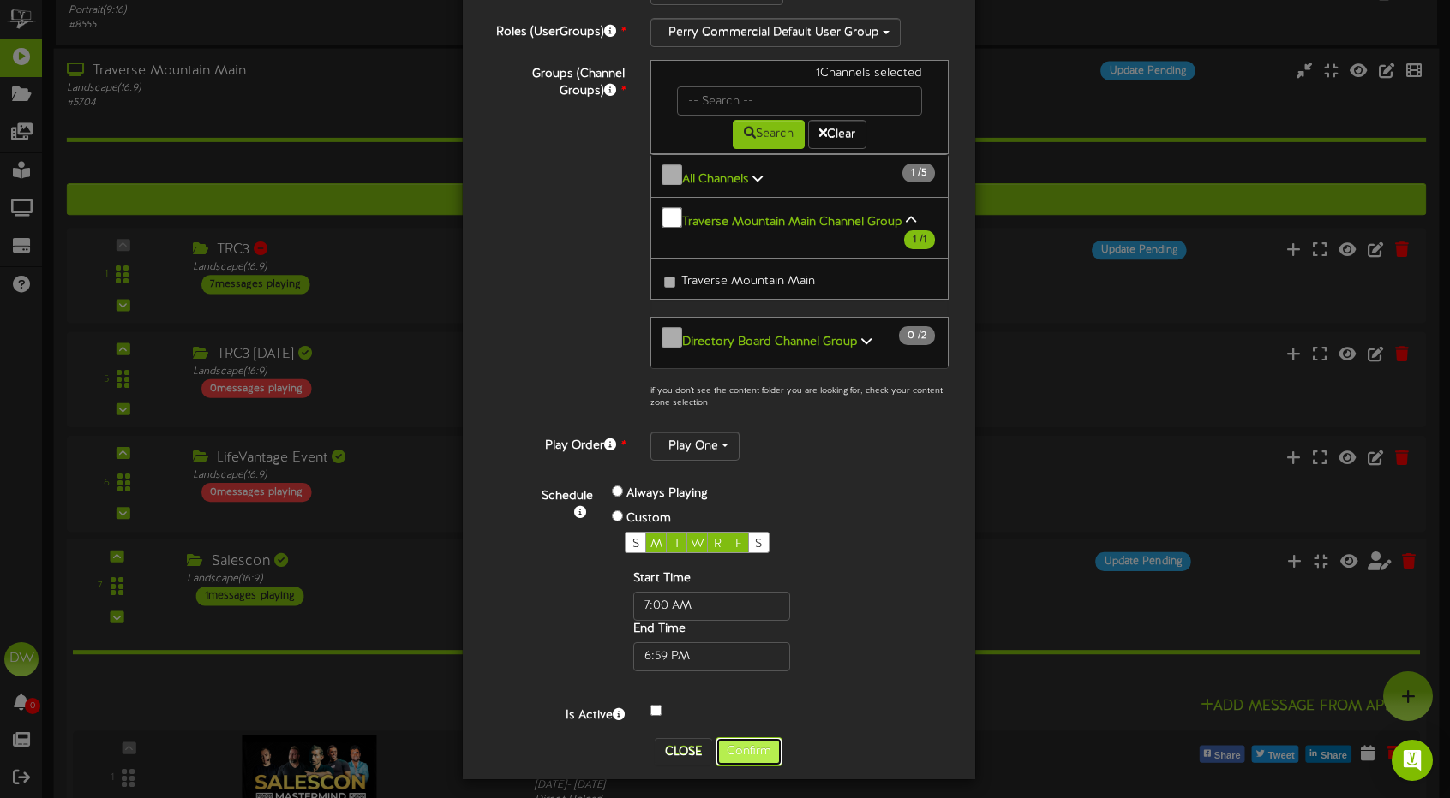
click at [756, 746] on button "Confirm" at bounding box center [748, 752] width 67 height 29
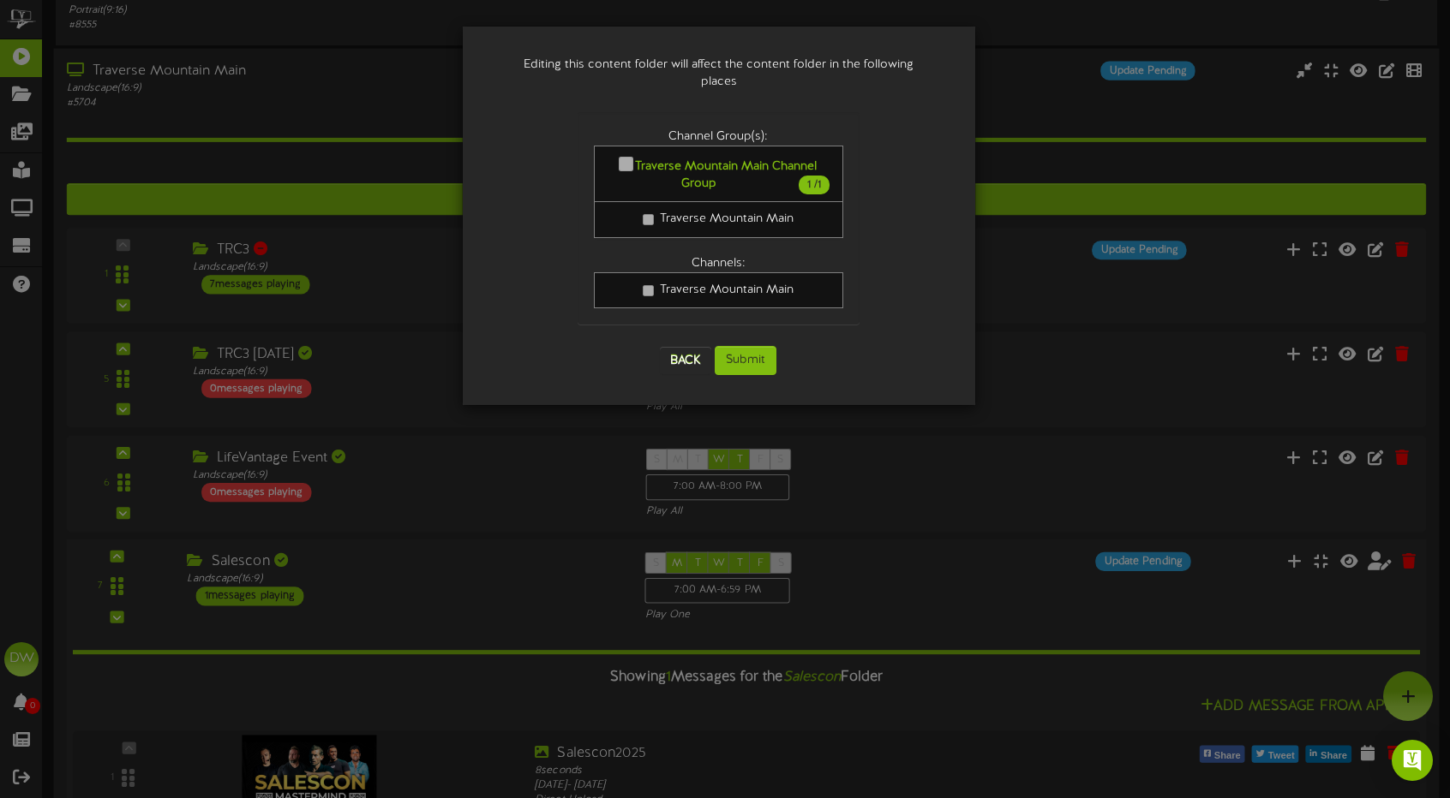
scroll to position [0, 0]
click at [757, 348] on button "Submit" at bounding box center [746, 362] width 62 height 29
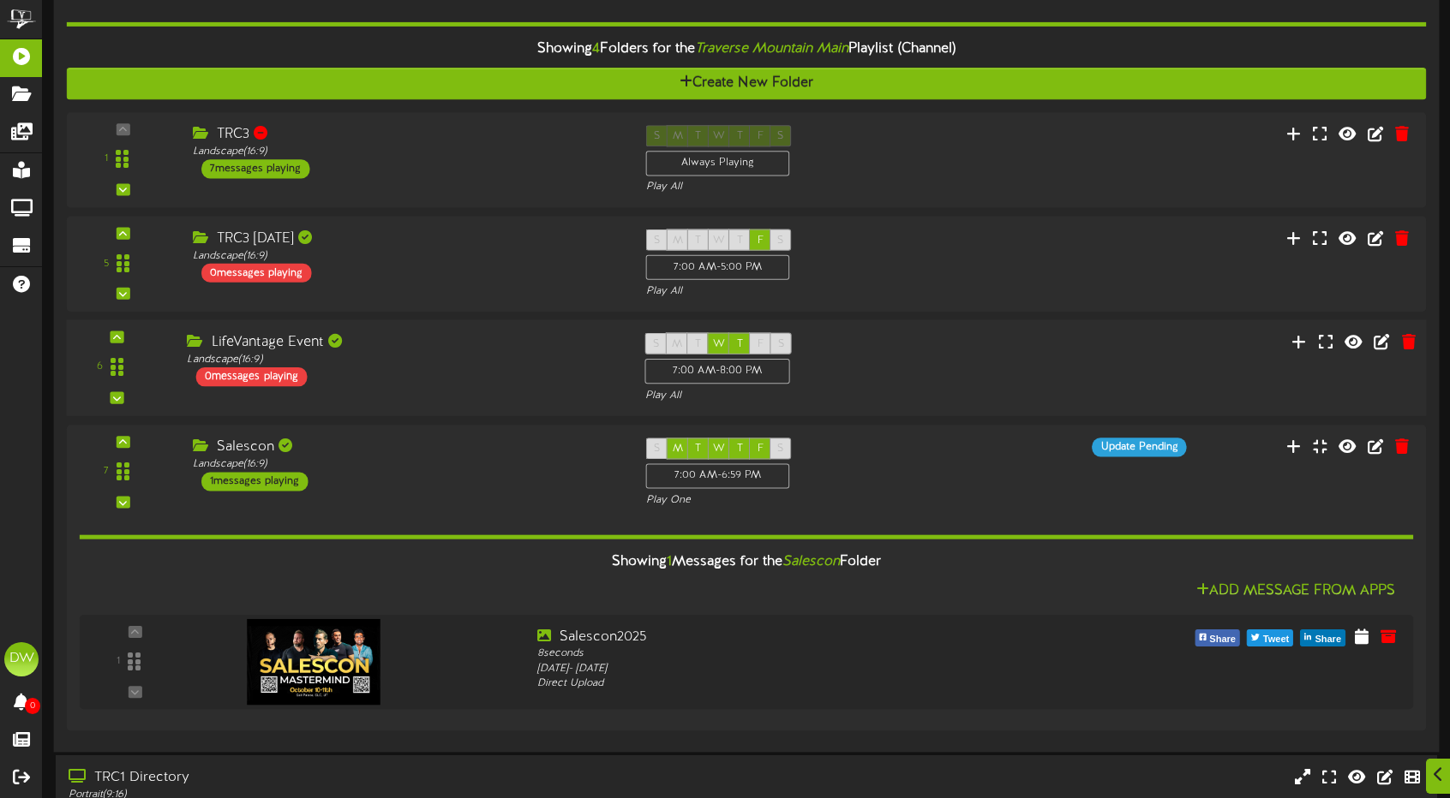
scroll to position [343, 0]
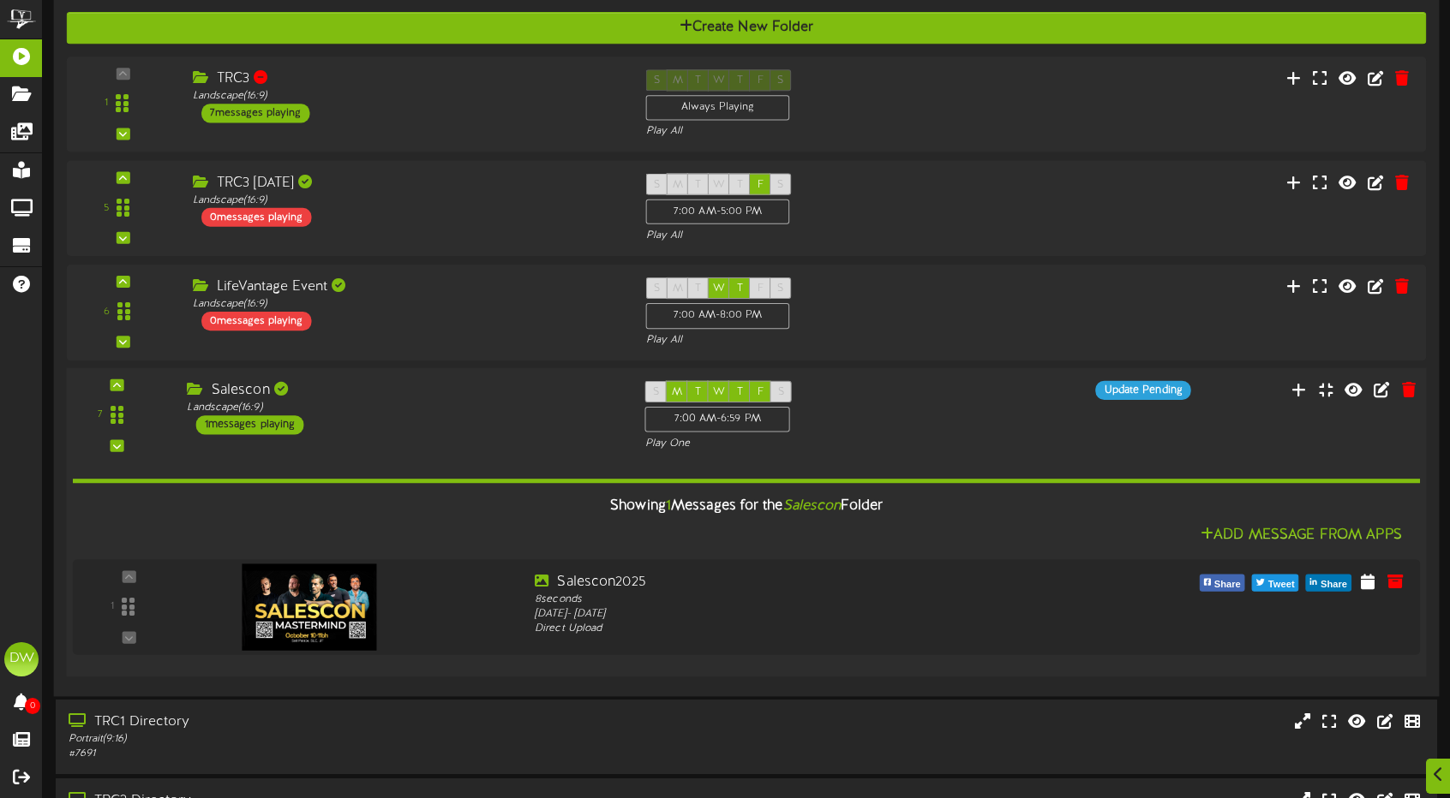
click at [421, 415] on div "Salescon Landscape ( 16:9 ) 1 messages playing" at bounding box center [402, 408] width 457 height 54
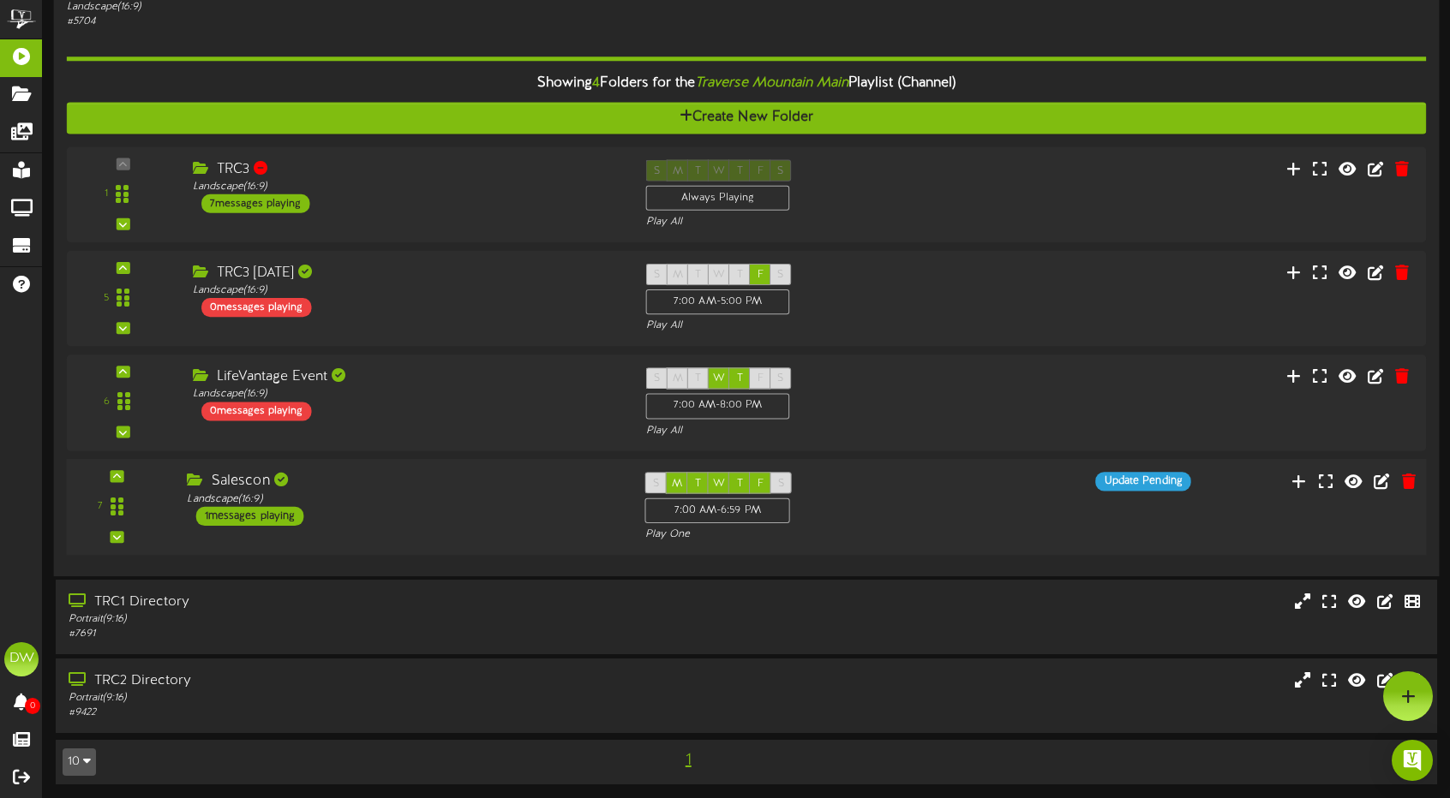
click at [427, 493] on div "Landscape ( 16:9 )" at bounding box center [403, 499] width 432 height 15
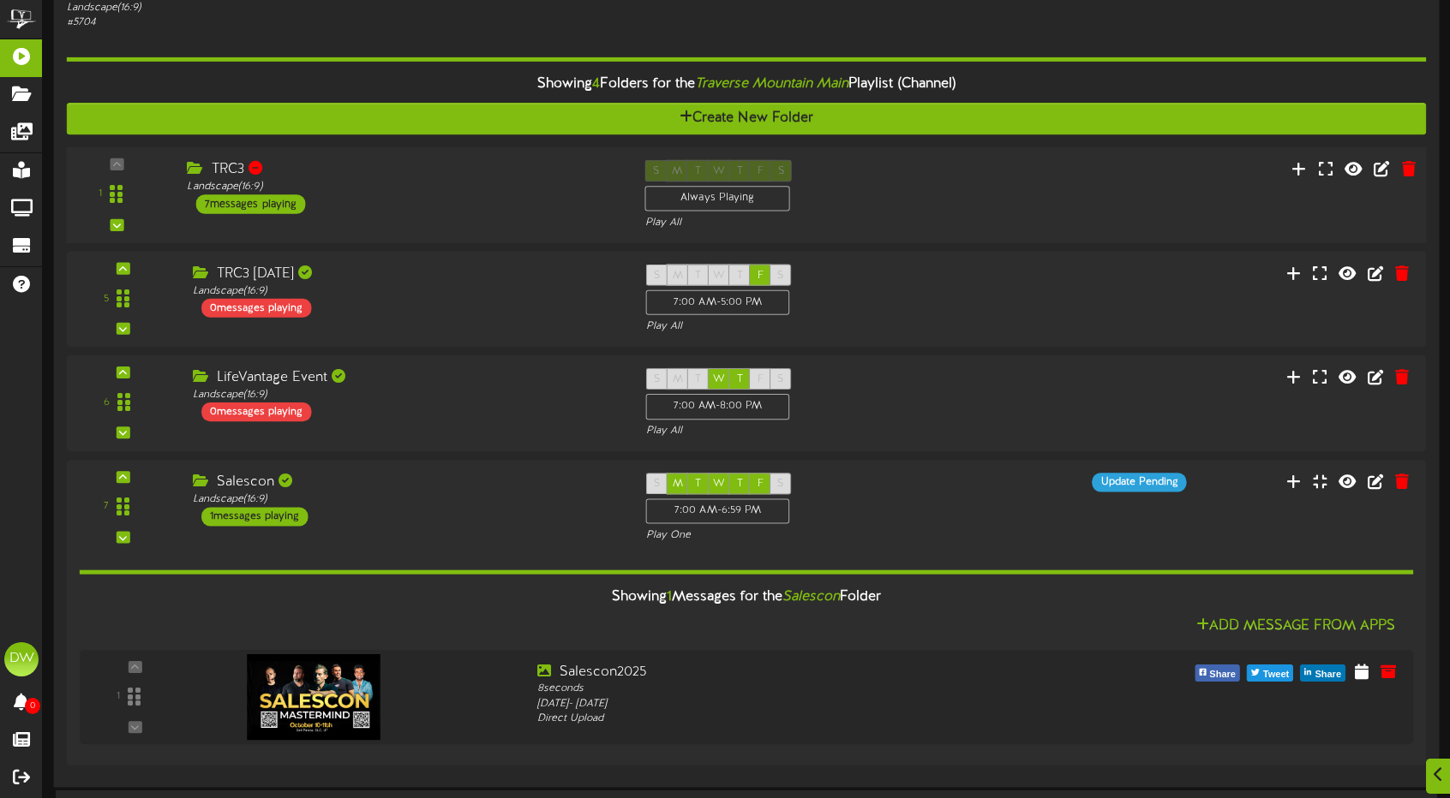
click at [448, 202] on div "TRC3 Landscape ( 16:9 ) 7 messages playing" at bounding box center [402, 187] width 457 height 54
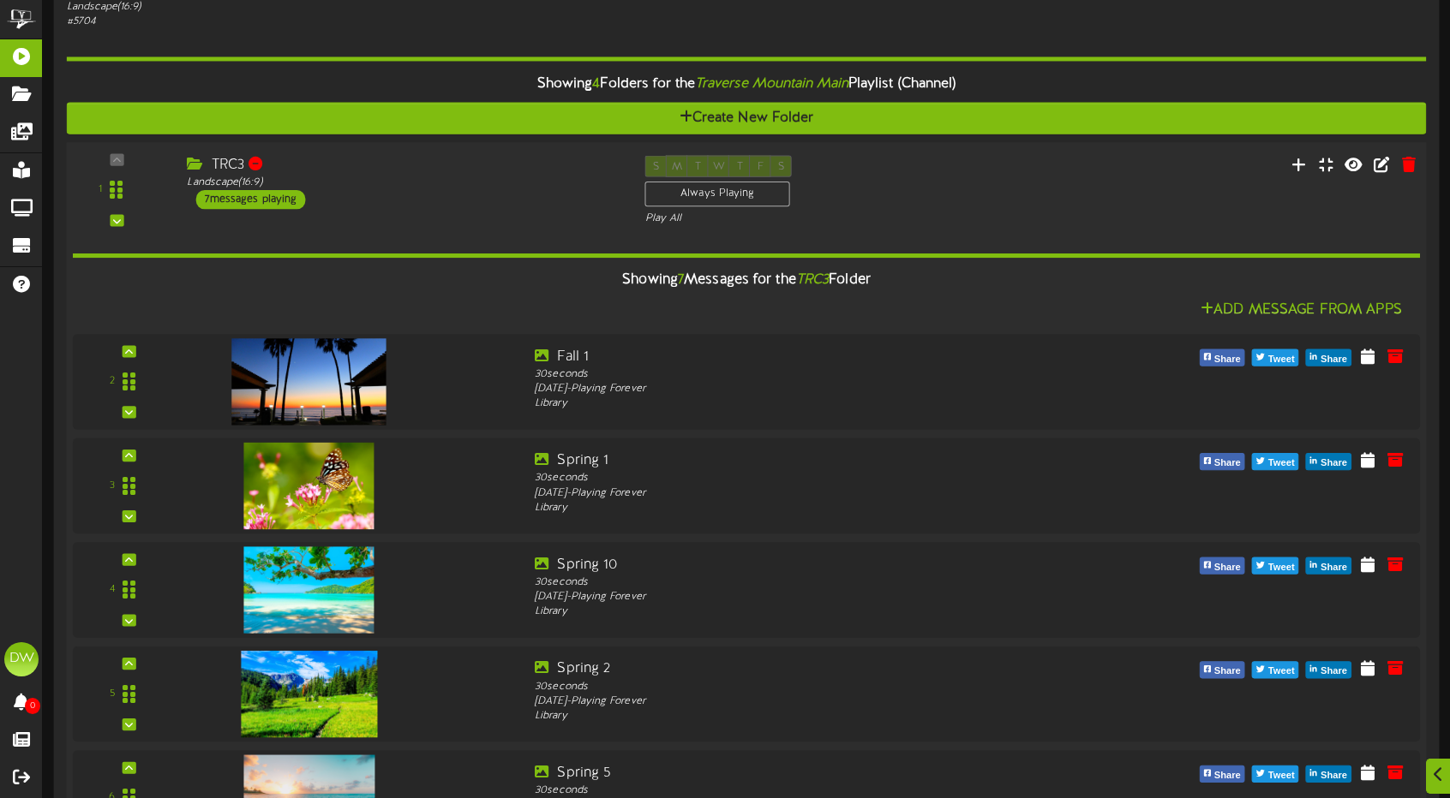
click at [444, 210] on div "1 TRC3 (" at bounding box center [746, 191] width 1373 height 70
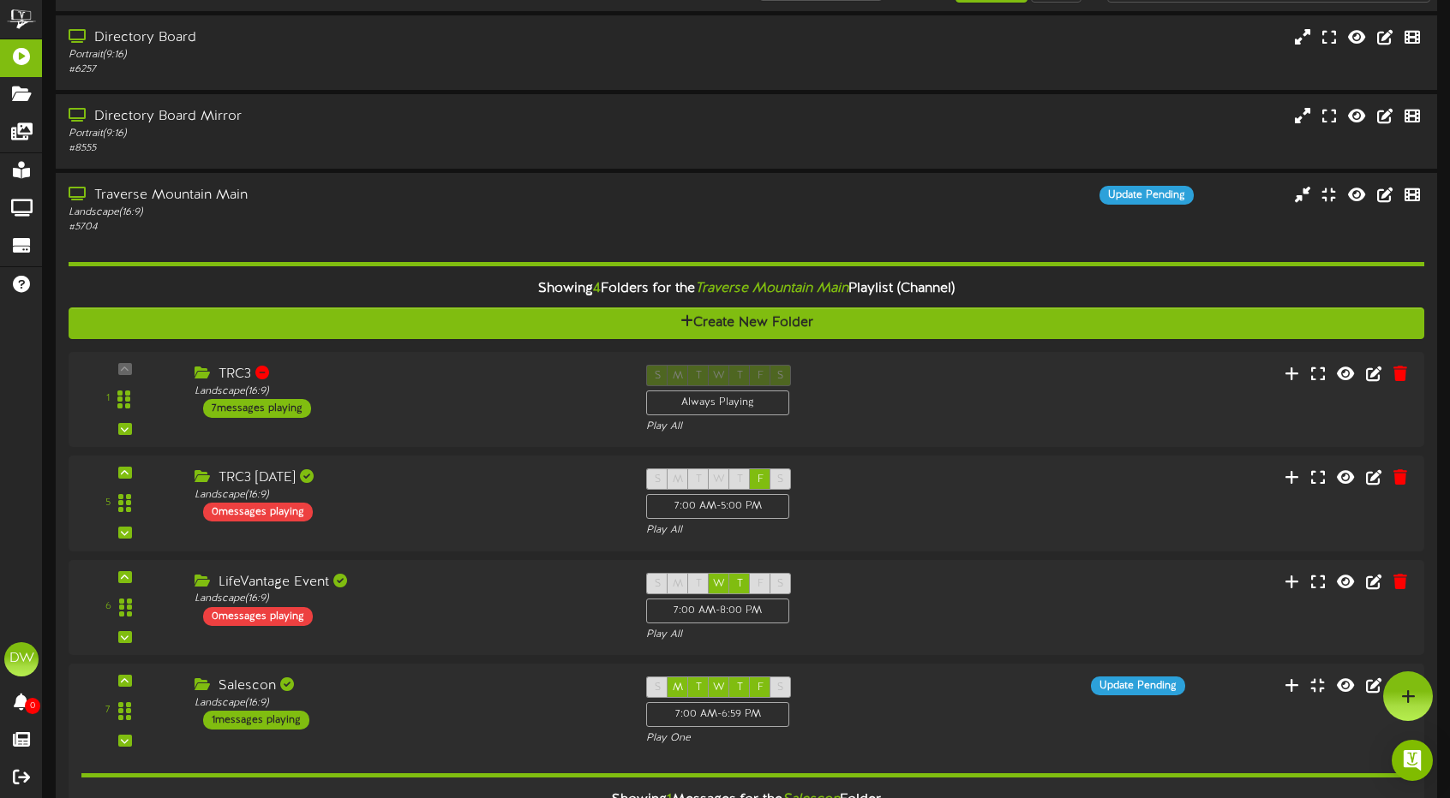
scroll to position [0, 0]
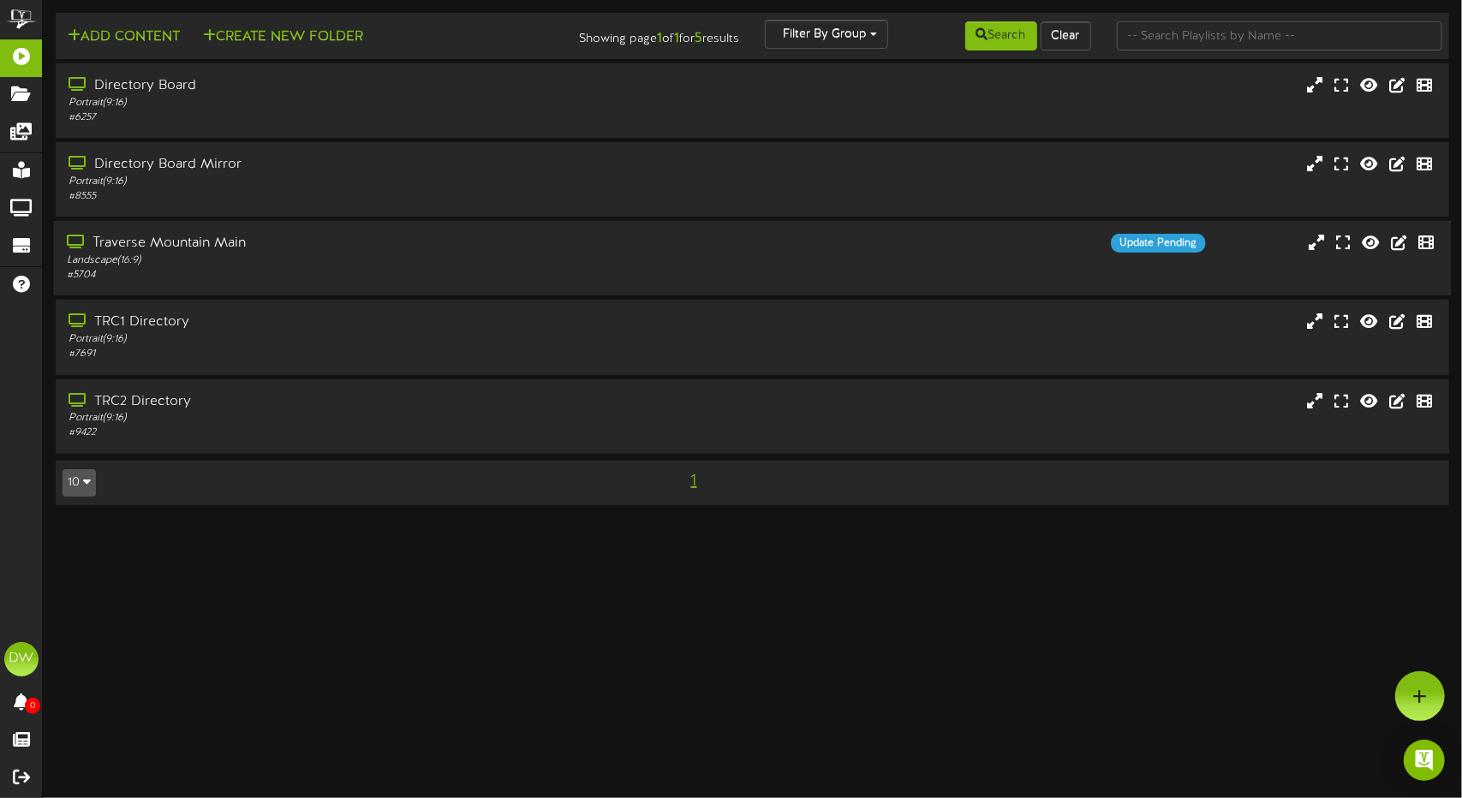
click at [483, 245] on div "Traverse Mountain Main" at bounding box center [345, 244] width 557 height 20
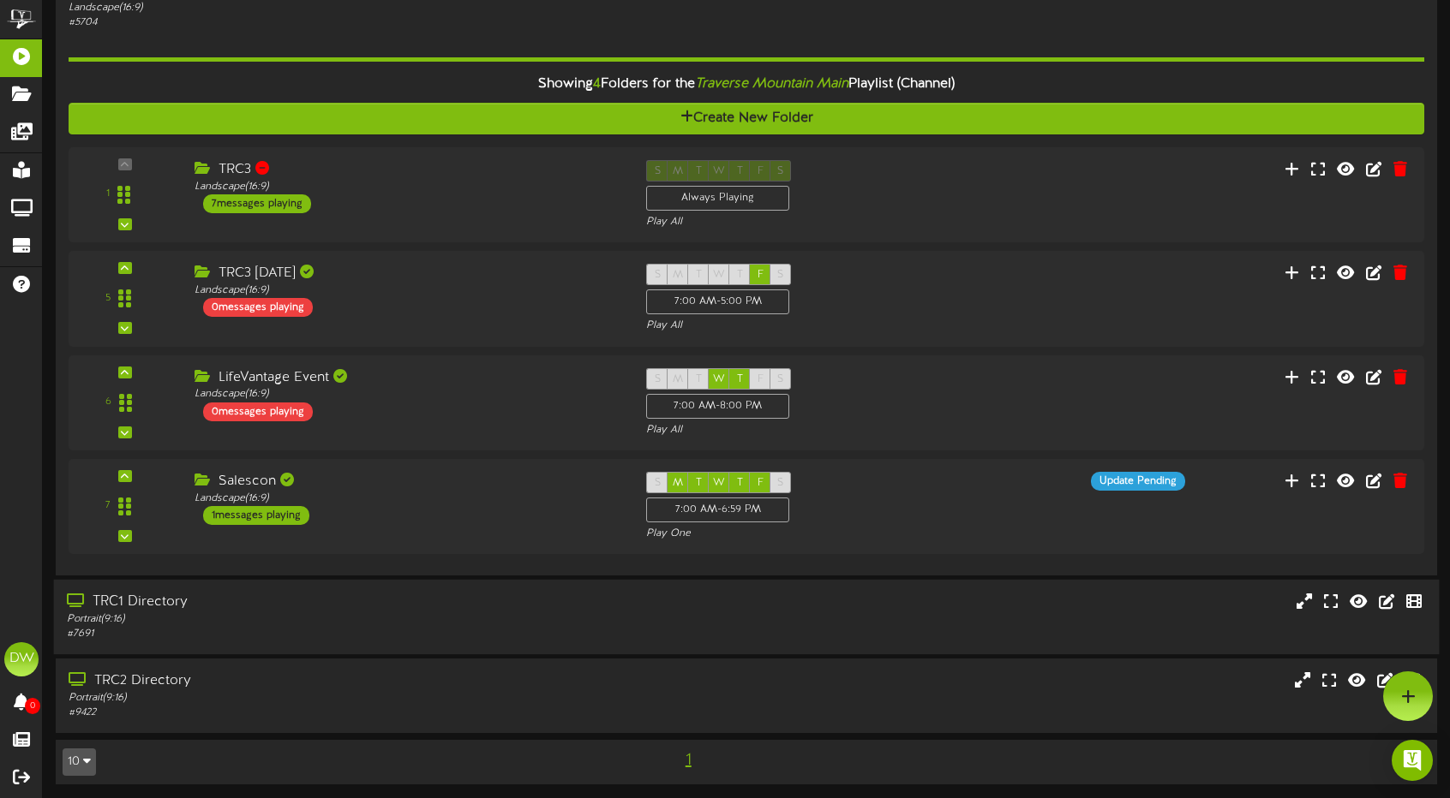
scroll to position [167, 0]
